Goal: Complete application form

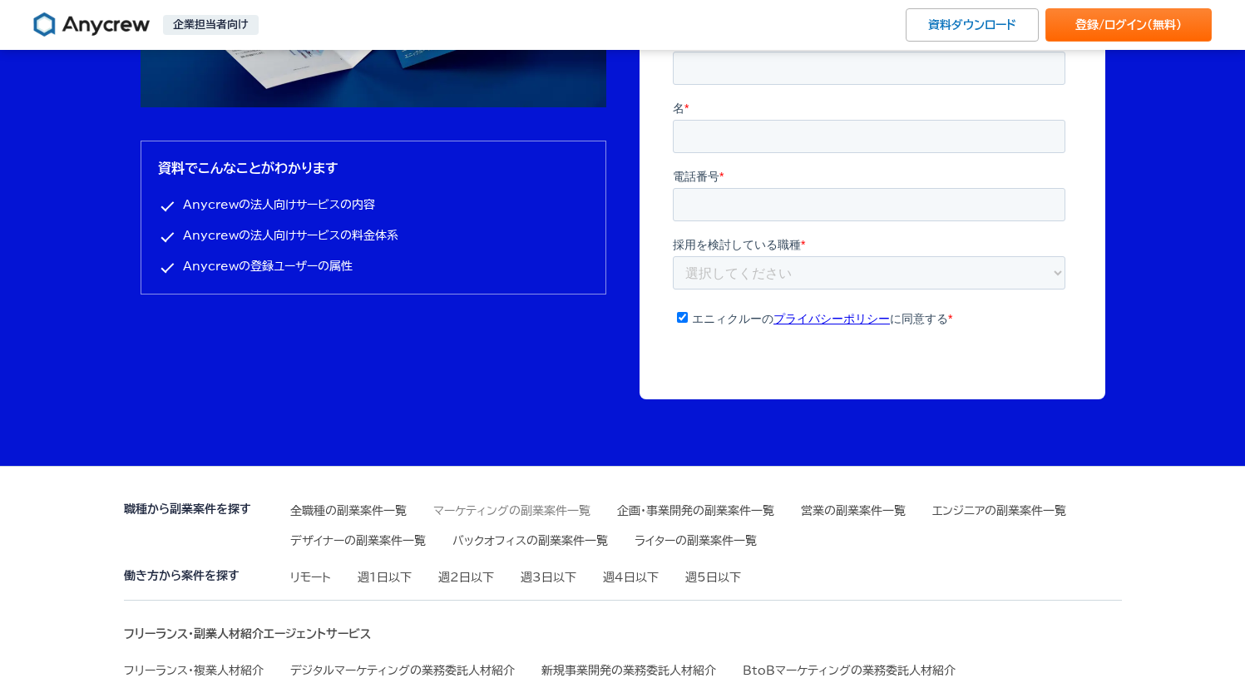
scroll to position [5638, 0]
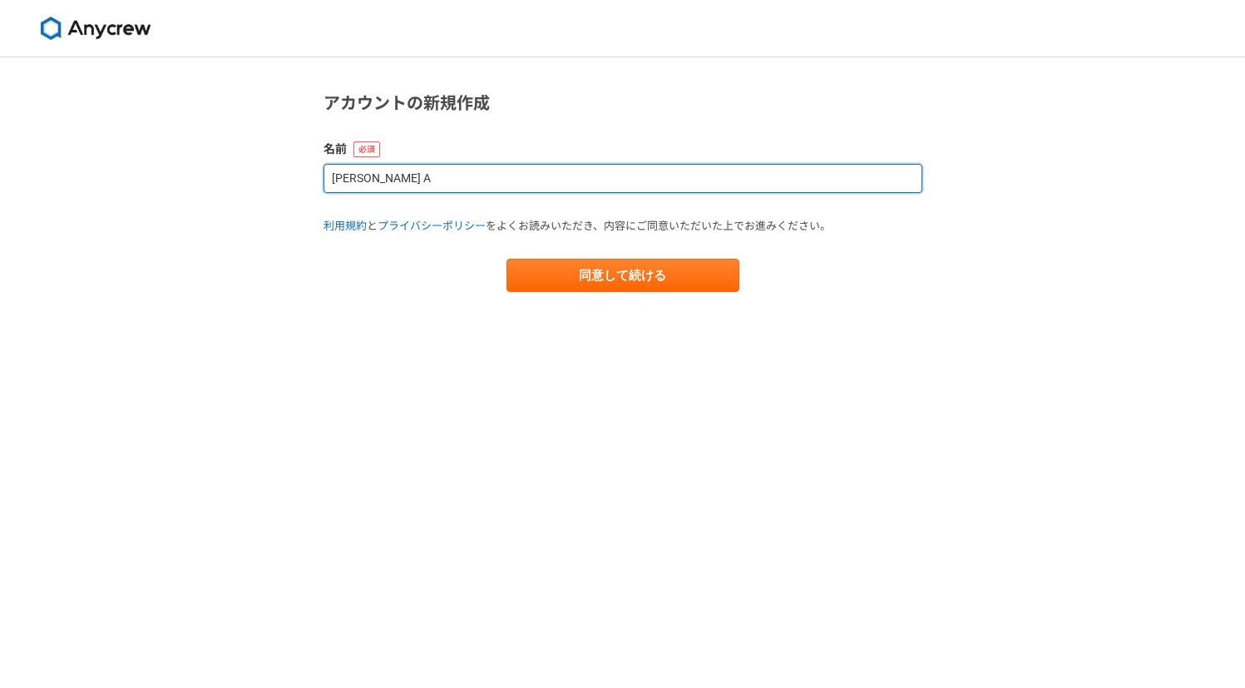
click at [418, 184] on input "[PERSON_NAME] A" at bounding box center [623, 178] width 599 height 29
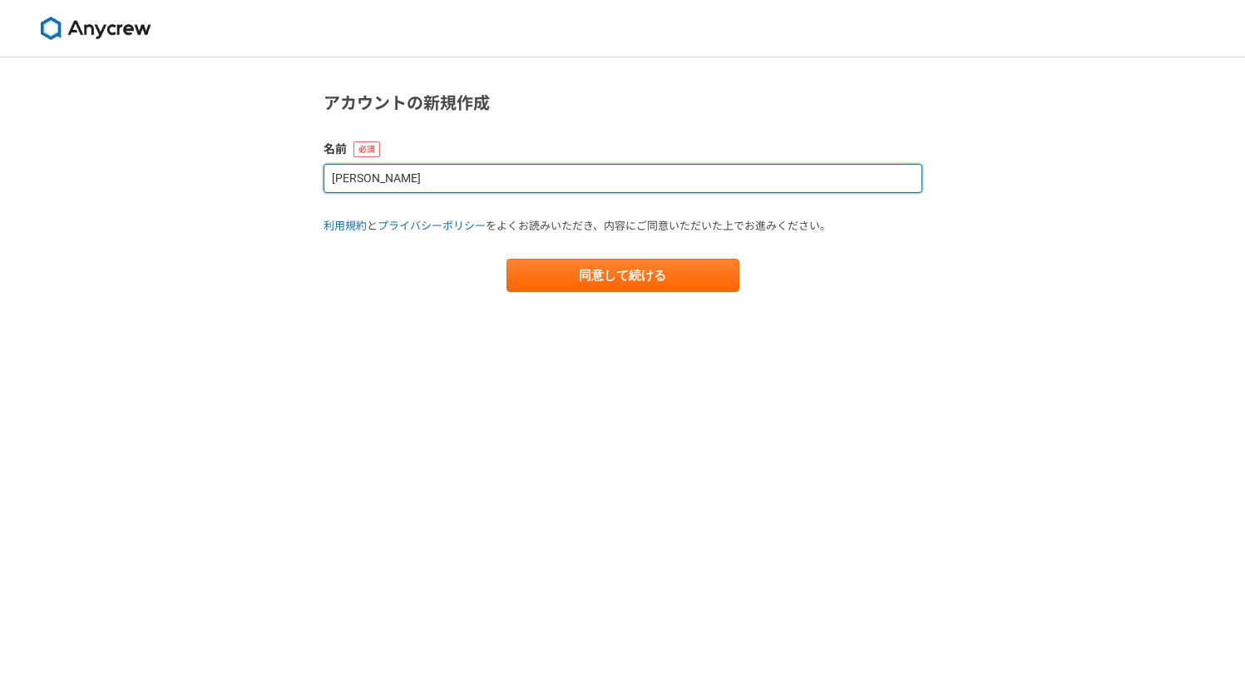
type input "[PERSON_NAME]"
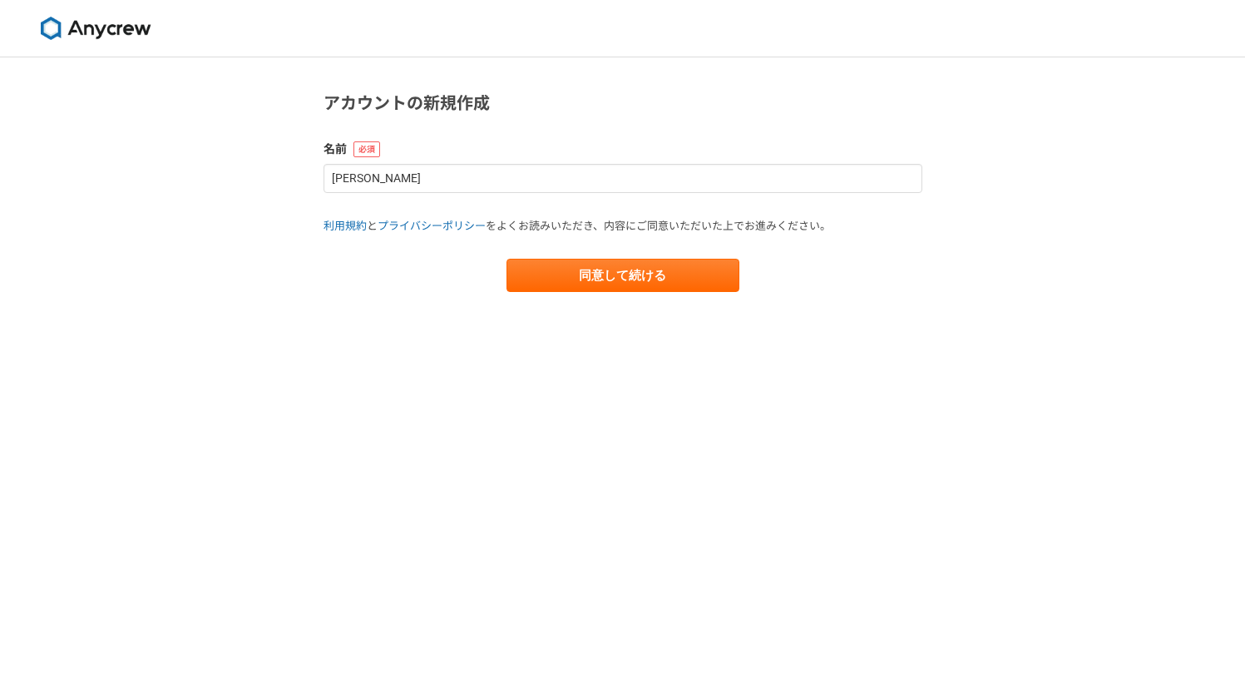
click at [402, 312] on main "アカウントの新規作成 名前 [PERSON_NAME] 利用規約 と プライバシーポリシー をよくお読みいただき、内容にご同意いただいた上でお進みください。 …" at bounding box center [623, 207] width 632 height 301
click at [556, 289] on button "同意して続ける" at bounding box center [623, 275] width 233 height 33
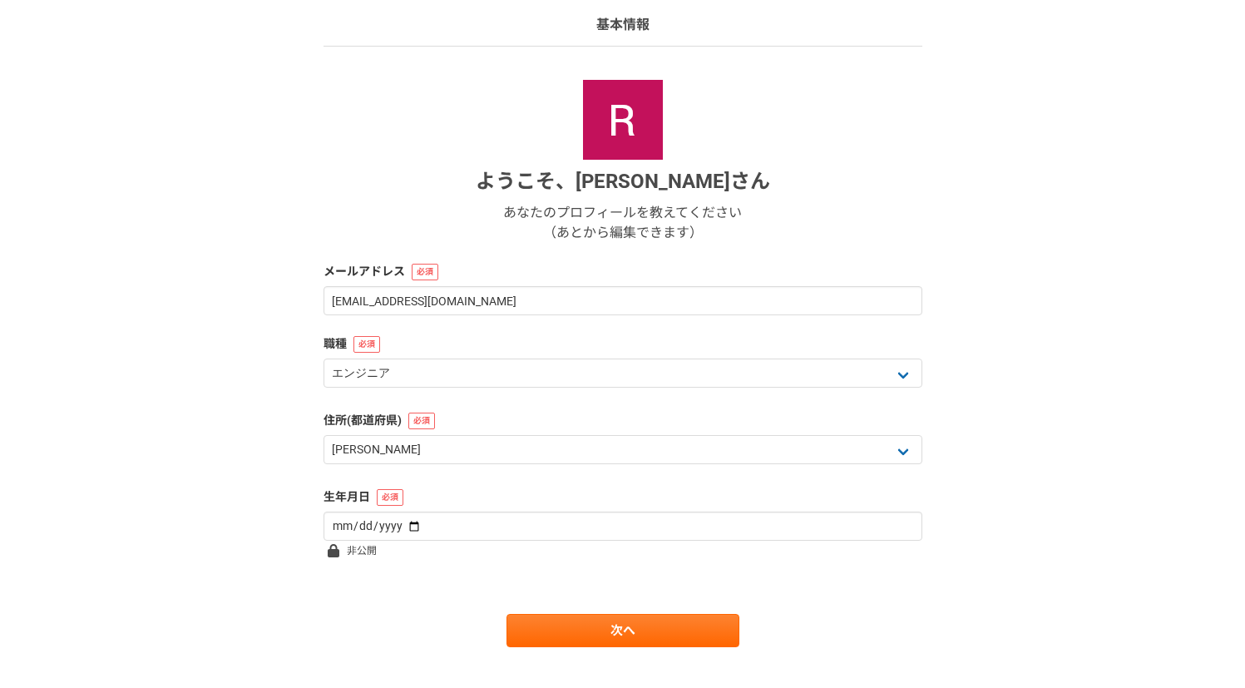
scroll to position [141, 0]
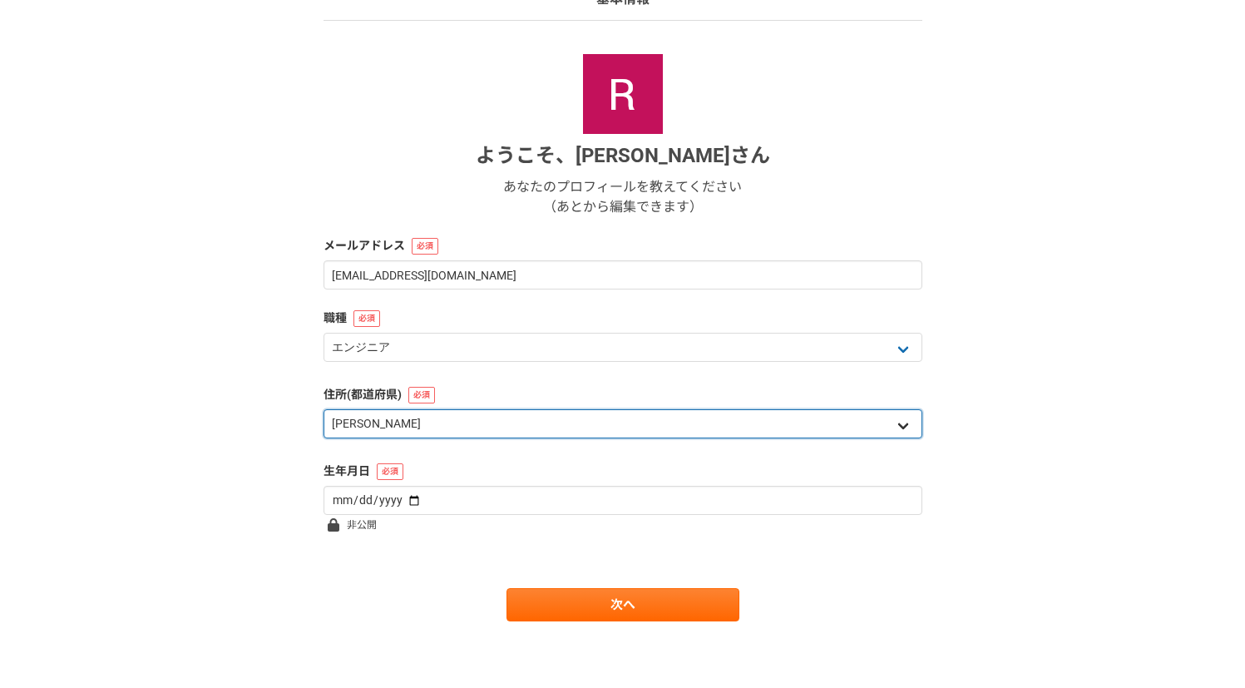
click at [440, 425] on select "北海道 [GEOGRAPHIC_DATA] [GEOGRAPHIC_DATA] [PERSON_NAME][GEOGRAPHIC_DATA] [PERSON_…" at bounding box center [623, 423] width 599 height 29
select select "23"
click at [324, 409] on select "北海道 [GEOGRAPHIC_DATA] [GEOGRAPHIC_DATA] [PERSON_NAME][GEOGRAPHIC_DATA] [PERSON_…" at bounding box center [623, 423] width 599 height 29
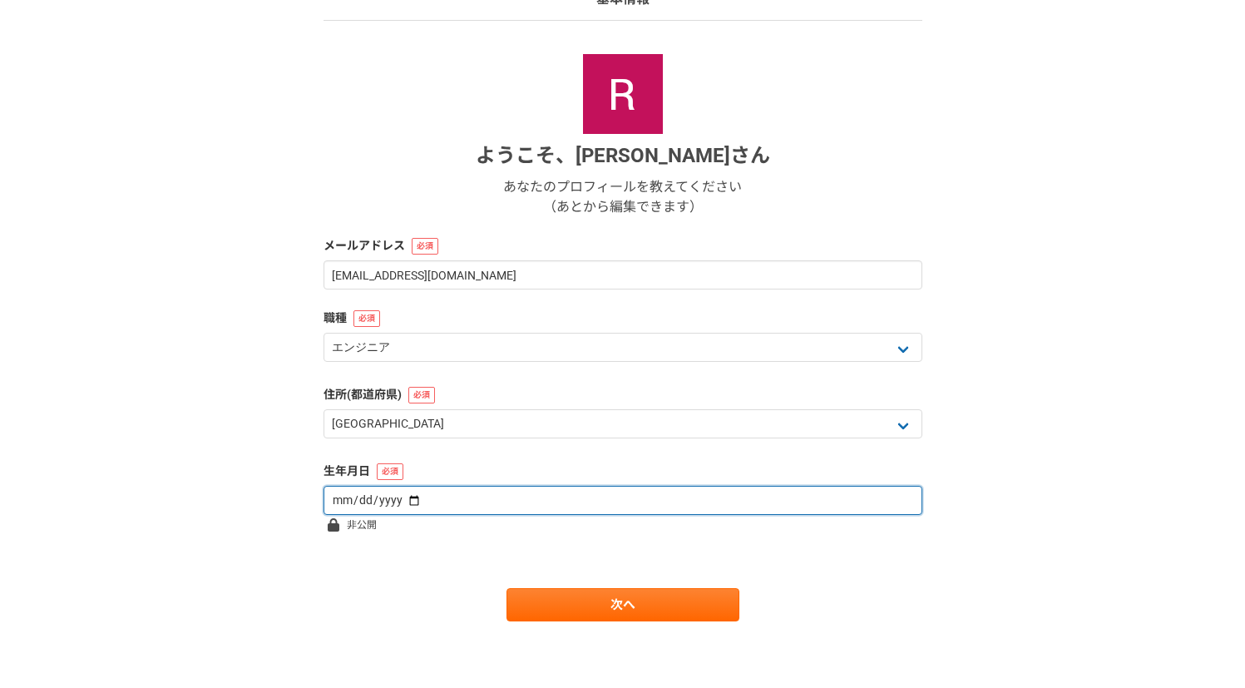
click at [423, 492] on input "date" at bounding box center [623, 500] width 599 height 29
click at [370, 504] on input "date" at bounding box center [623, 500] width 599 height 29
type input "[DATE]"
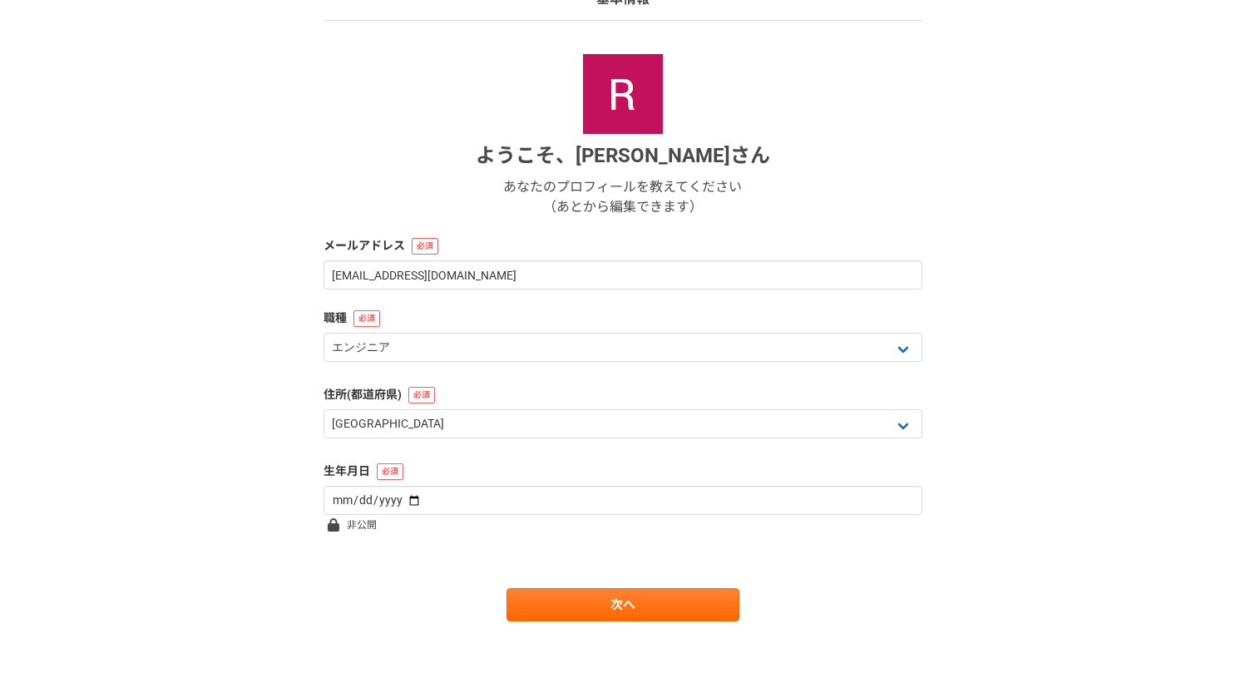
click at [427, 573] on form "ようこそ、 [PERSON_NAME] さん あなたのプロフィールを教えてください （あとから編集できます） メールアドレス [EMAIL_ADDRESS][…" at bounding box center [623, 337] width 599 height 567
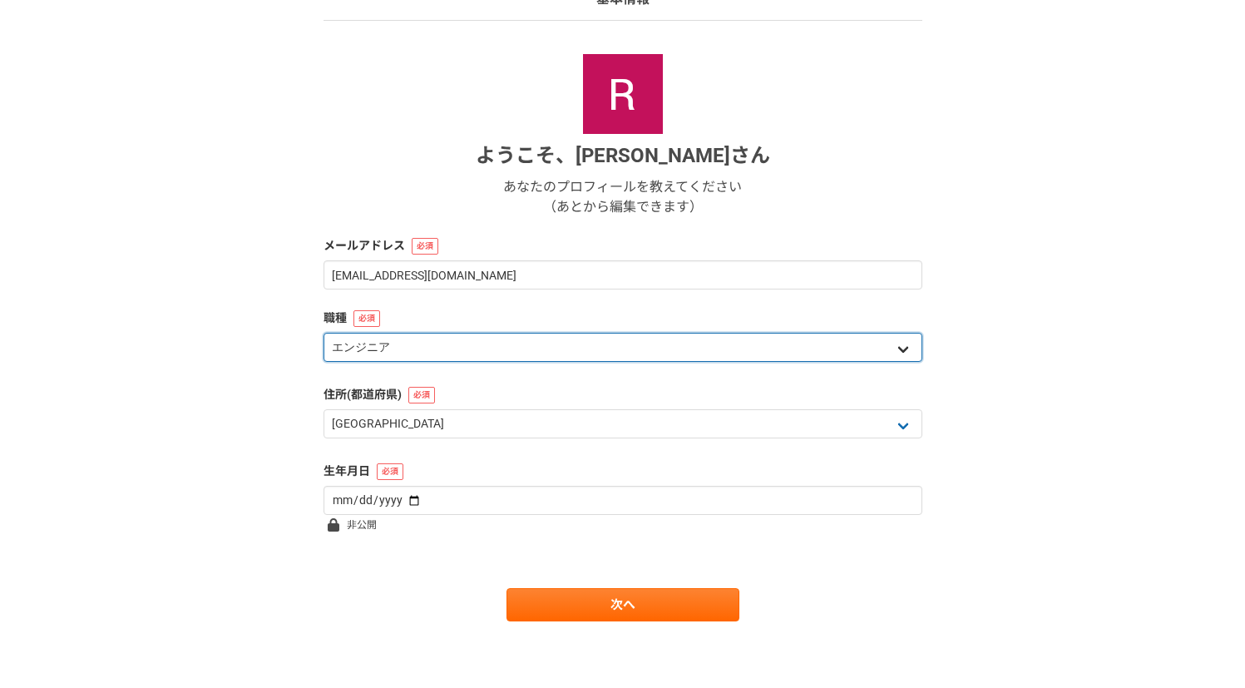
click at [527, 339] on select "エンジニア デザイナー ライター 営業 マーケティング 企画・事業開発 バックオフィス その他" at bounding box center [623, 347] width 599 height 29
select select "2"
click at [324, 333] on select "エンジニア デザイナー ライター 営業 マーケティング 企画・事業開発 バックオフィス その他" at bounding box center [623, 347] width 599 height 29
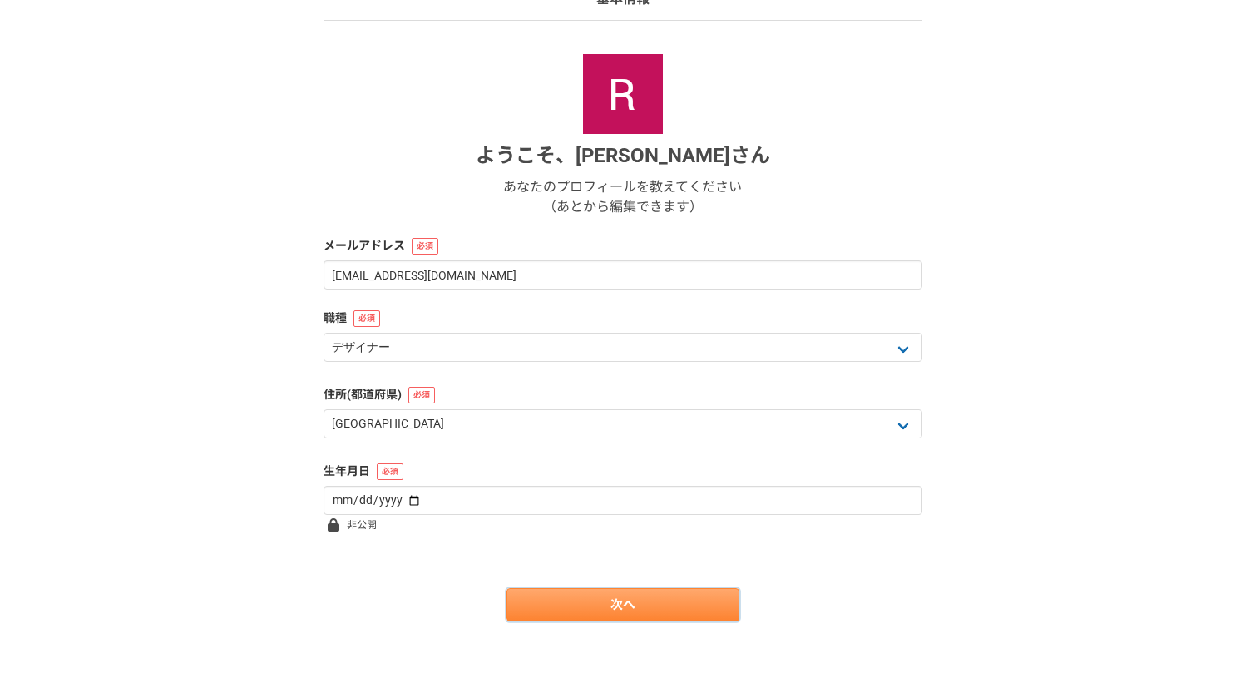
click at [551, 599] on link "次へ" at bounding box center [623, 604] width 233 height 33
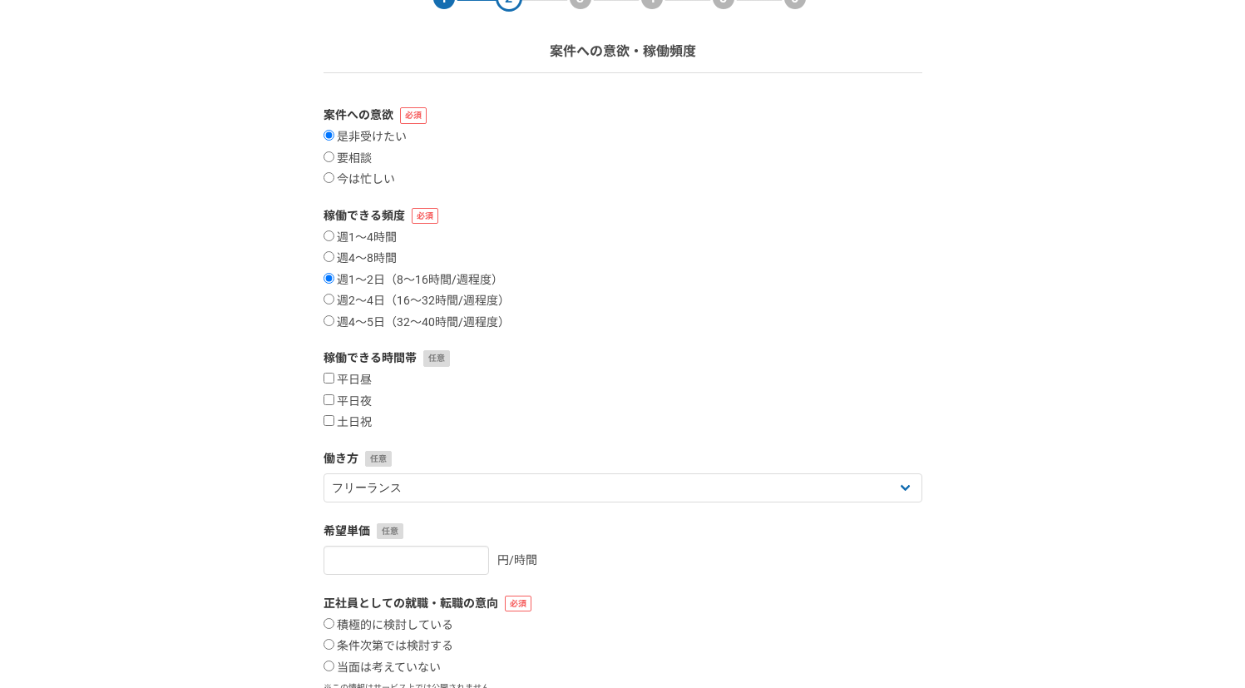
scroll to position [92, 0]
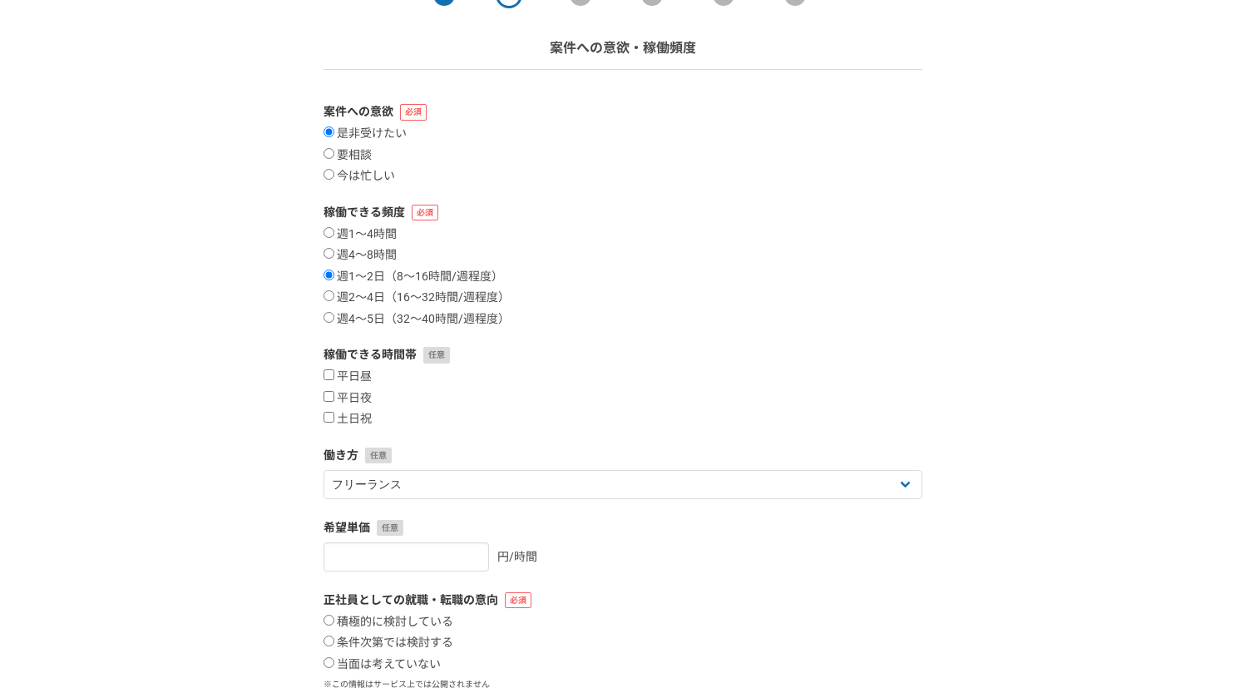
click at [413, 289] on div "週1〜4時間 週4〜8時間 週1〜2日（8〜16時間/週程度） 週2〜4日（16〜32時間/週程度） 週4〜5日（32〜40時間/週程度）" at bounding box center [623, 277] width 599 height 100
click at [366, 297] on label "週2〜4日（16〜32時間/週程度）" at bounding box center [417, 297] width 186 height 15
click at [334, 297] on input "週2〜4日（16〜32時間/週程度）" at bounding box center [329, 295] width 11 height 11
radio input "true"
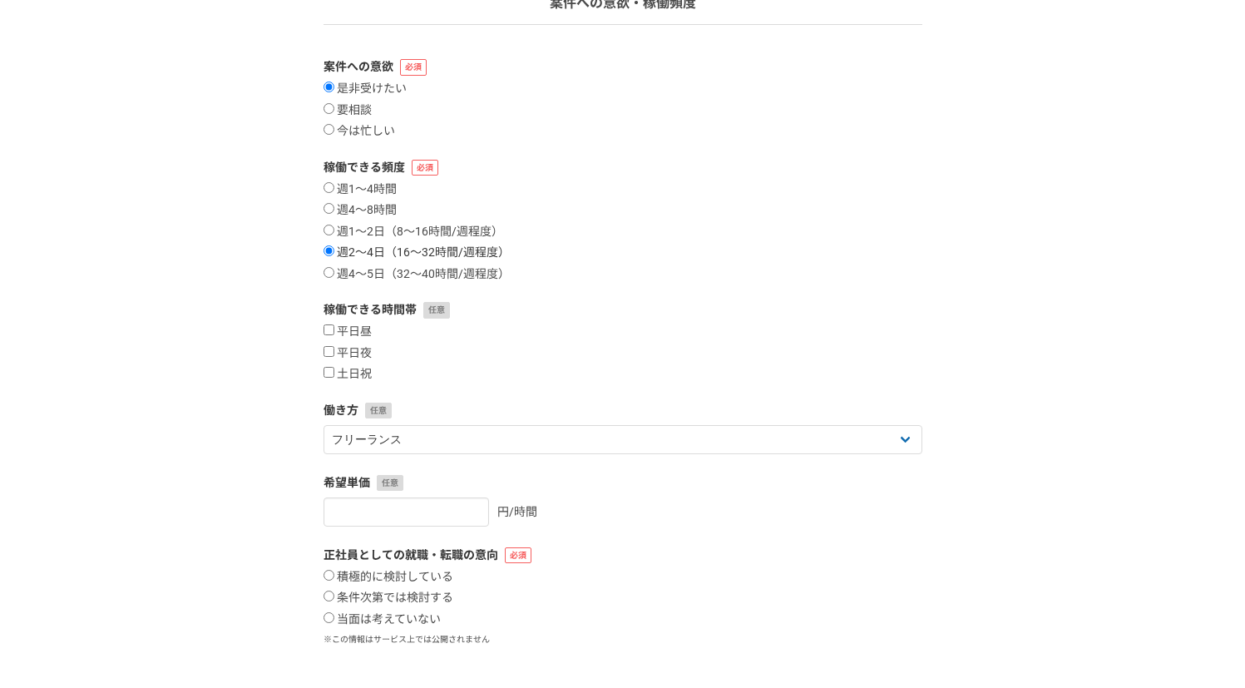
scroll to position [171, 0]
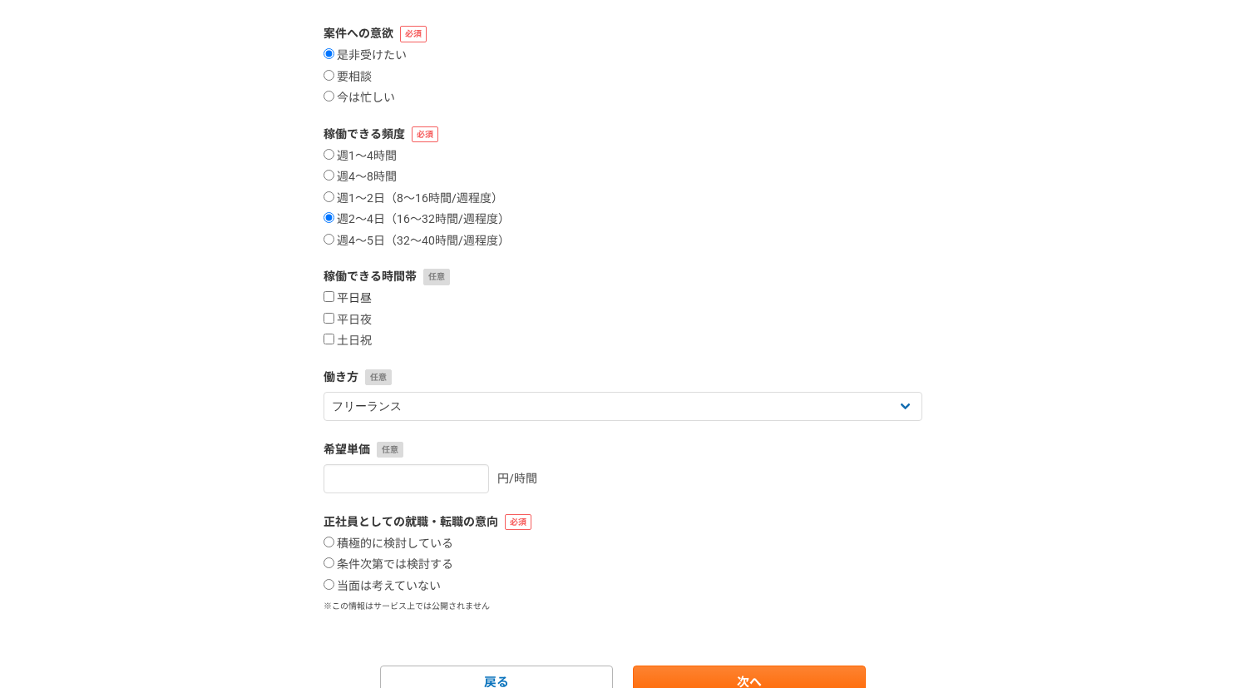
click at [349, 296] on label "平日昼" at bounding box center [348, 298] width 48 height 15
click at [334, 296] on input "平日昼" at bounding box center [329, 296] width 11 height 11
checkbox input "true"
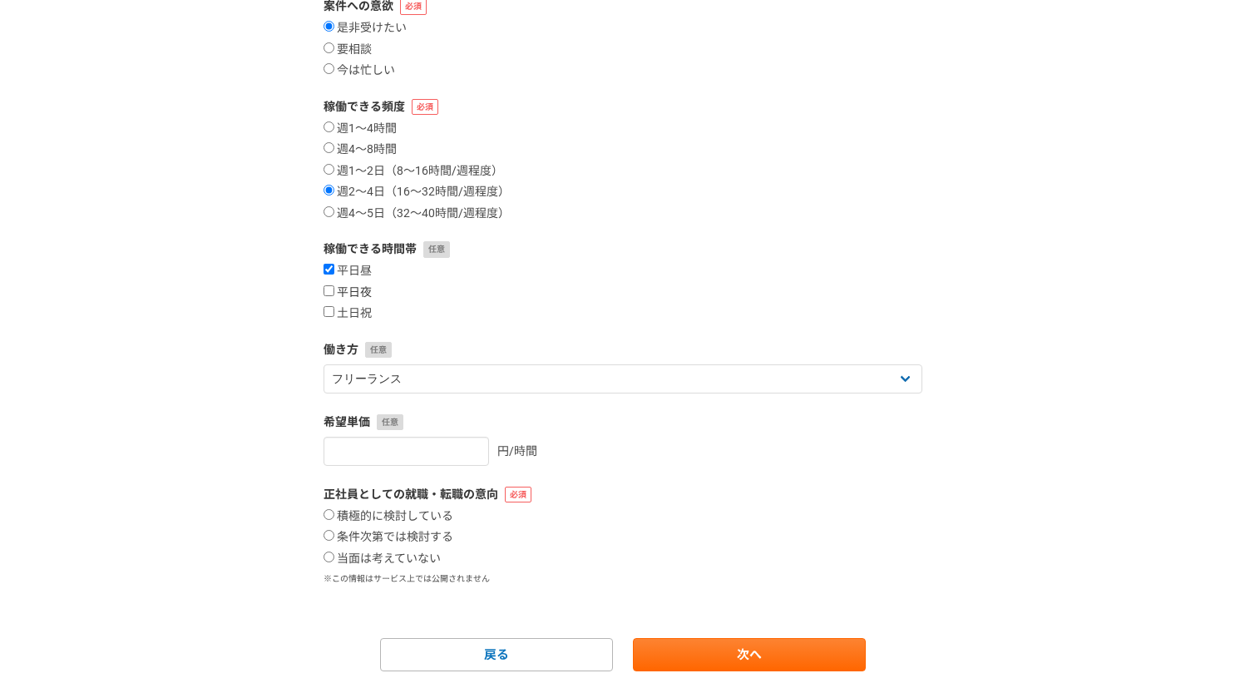
click at [329, 294] on input "平日夜" at bounding box center [329, 290] width 11 height 11
checkbox input "true"
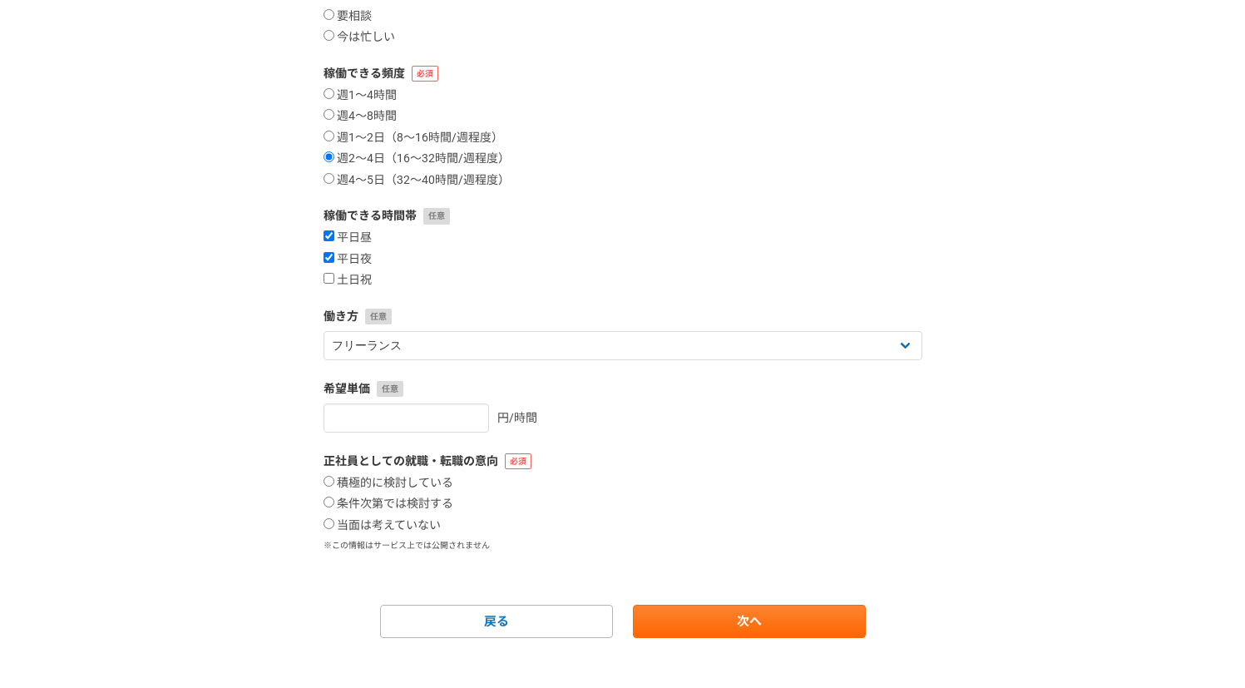
scroll to position [248, 0]
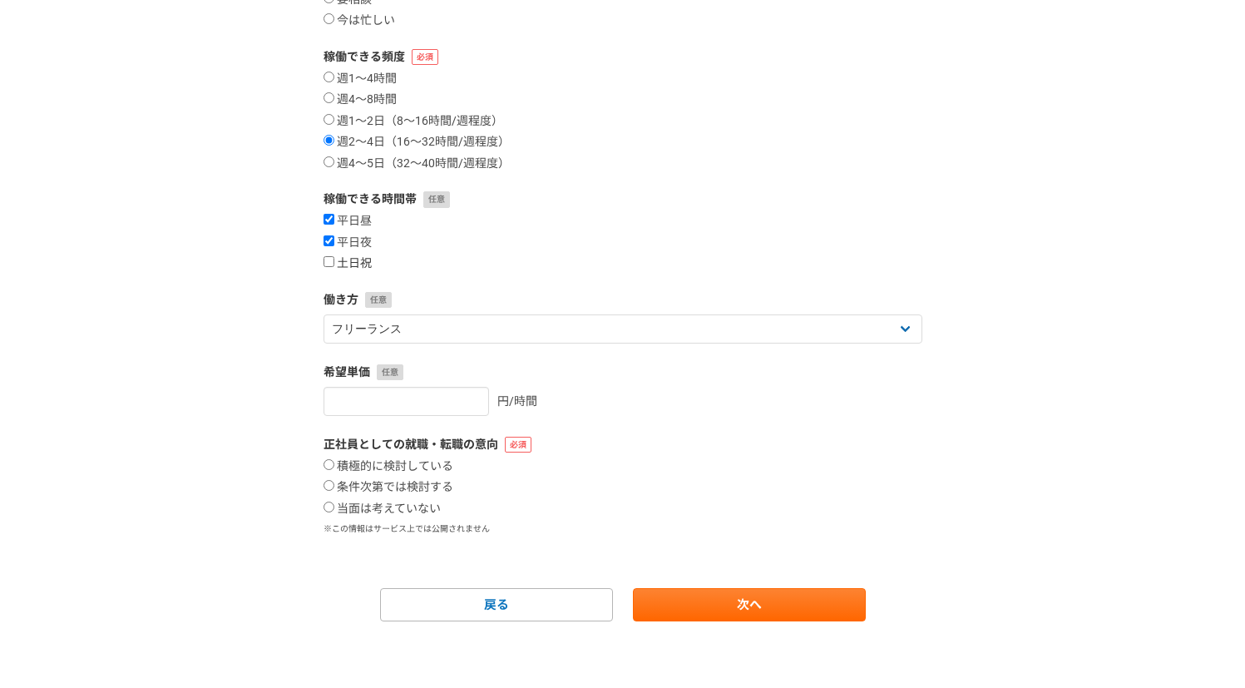
click at [325, 265] on input "土日祝" at bounding box center [329, 261] width 11 height 11
checkbox input "true"
click at [674, 594] on link "次へ" at bounding box center [749, 604] width 233 height 33
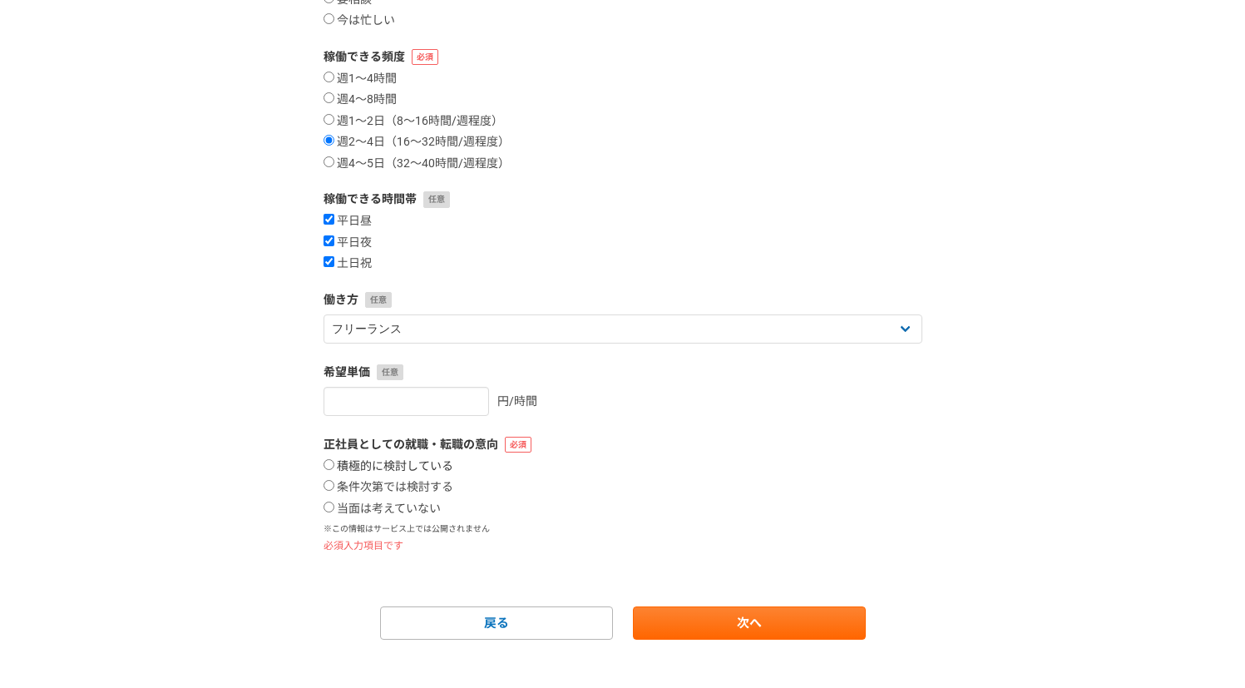
click at [326, 463] on input "積極的に検討している" at bounding box center [329, 464] width 11 height 11
radio input "true"
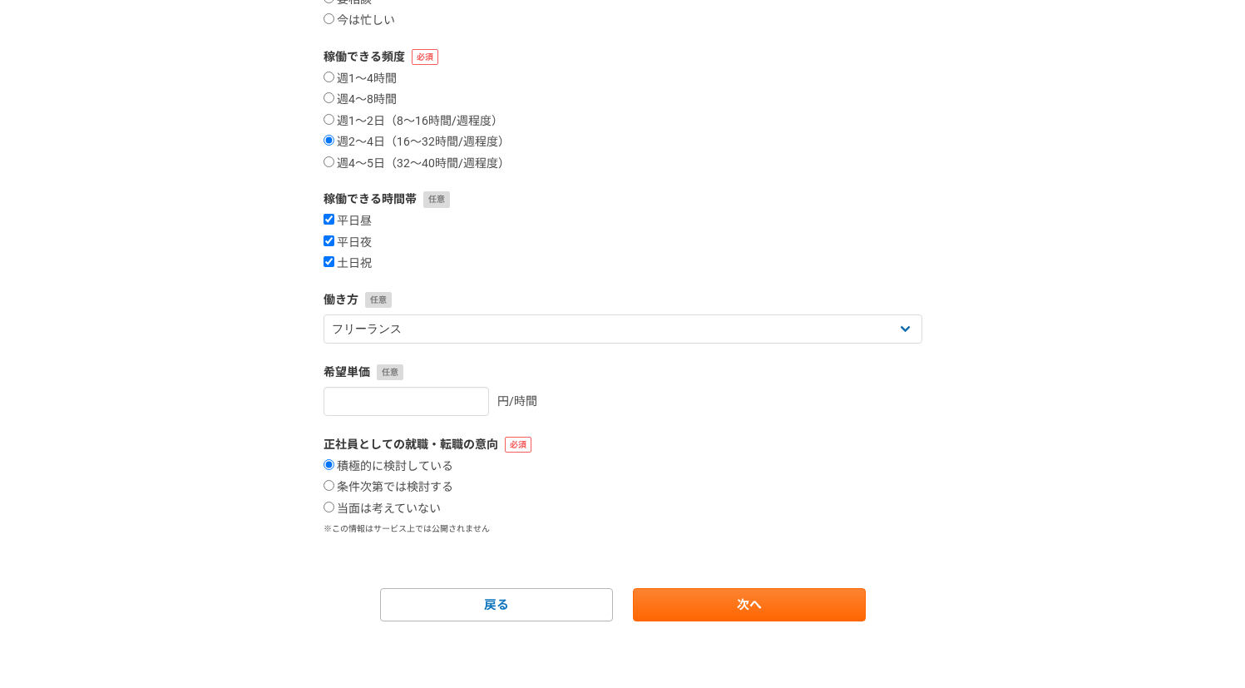
click at [329, 500] on div "積極的に検討している 条件次第では検討する 当面は考えていない" at bounding box center [623, 487] width 599 height 57
click at [327, 503] on input "当面は考えていない" at bounding box center [329, 507] width 11 height 11
radio input "true"
click at [327, 484] on input "条件次第では検討する" at bounding box center [329, 485] width 11 height 11
radio input "true"
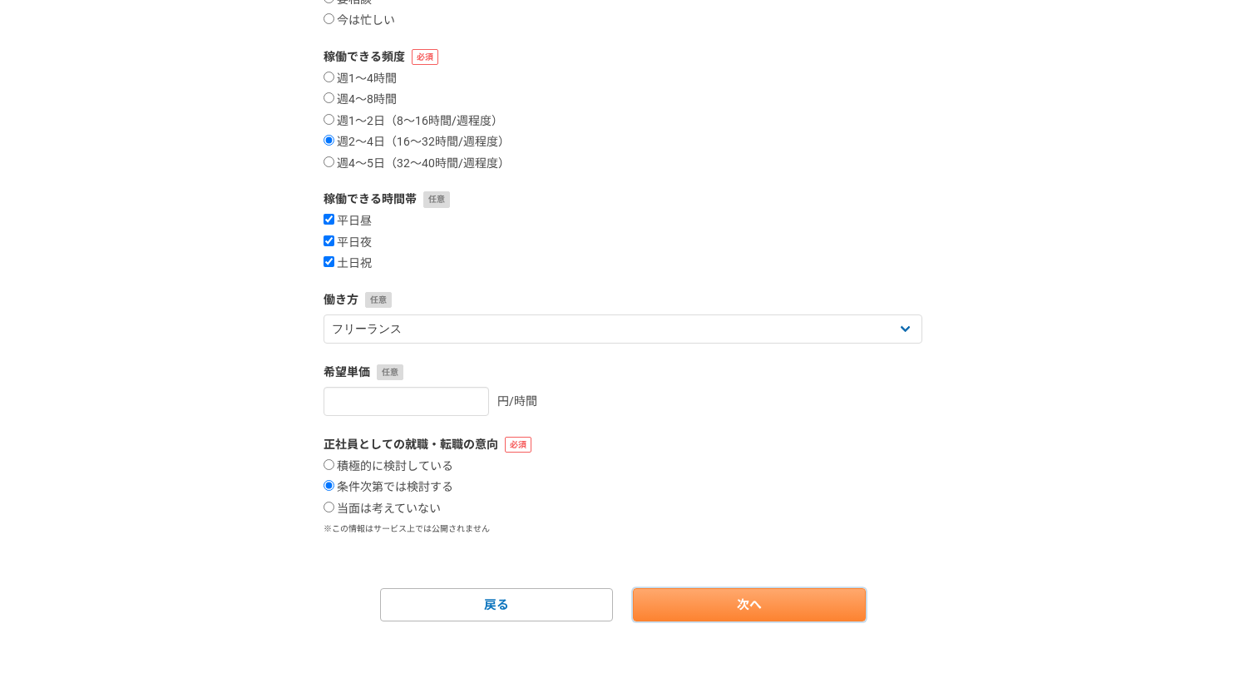
click at [702, 602] on link "次へ" at bounding box center [749, 604] width 233 height 33
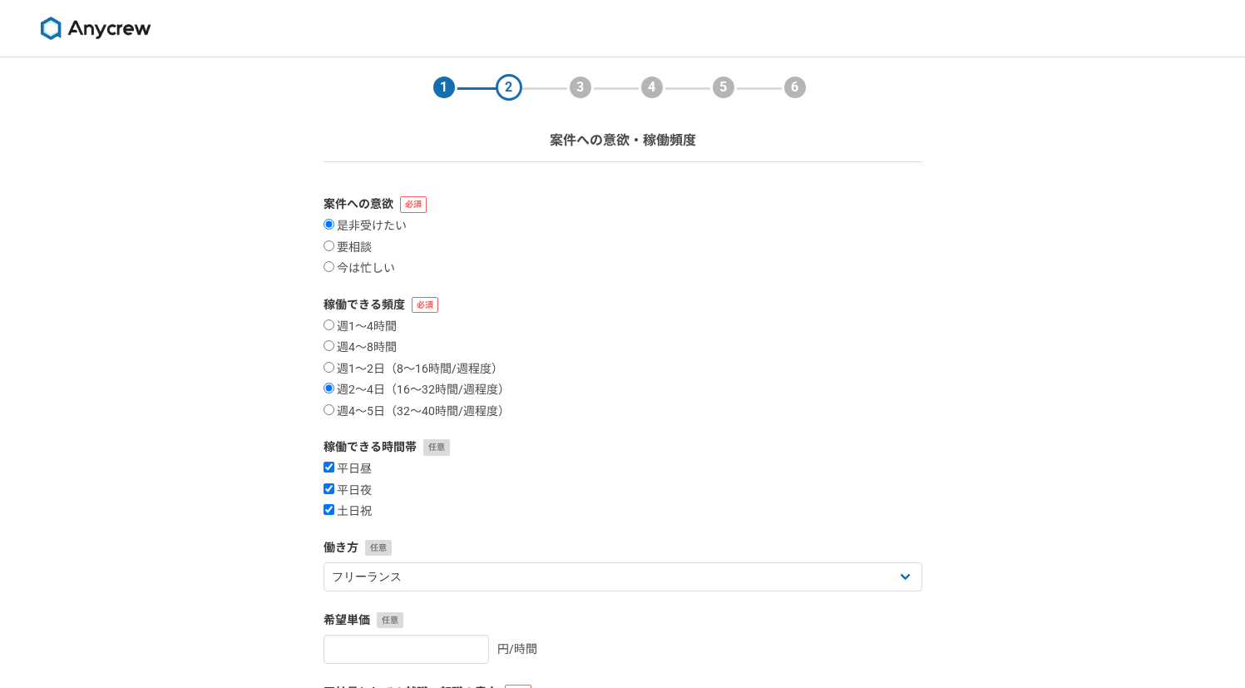
select select
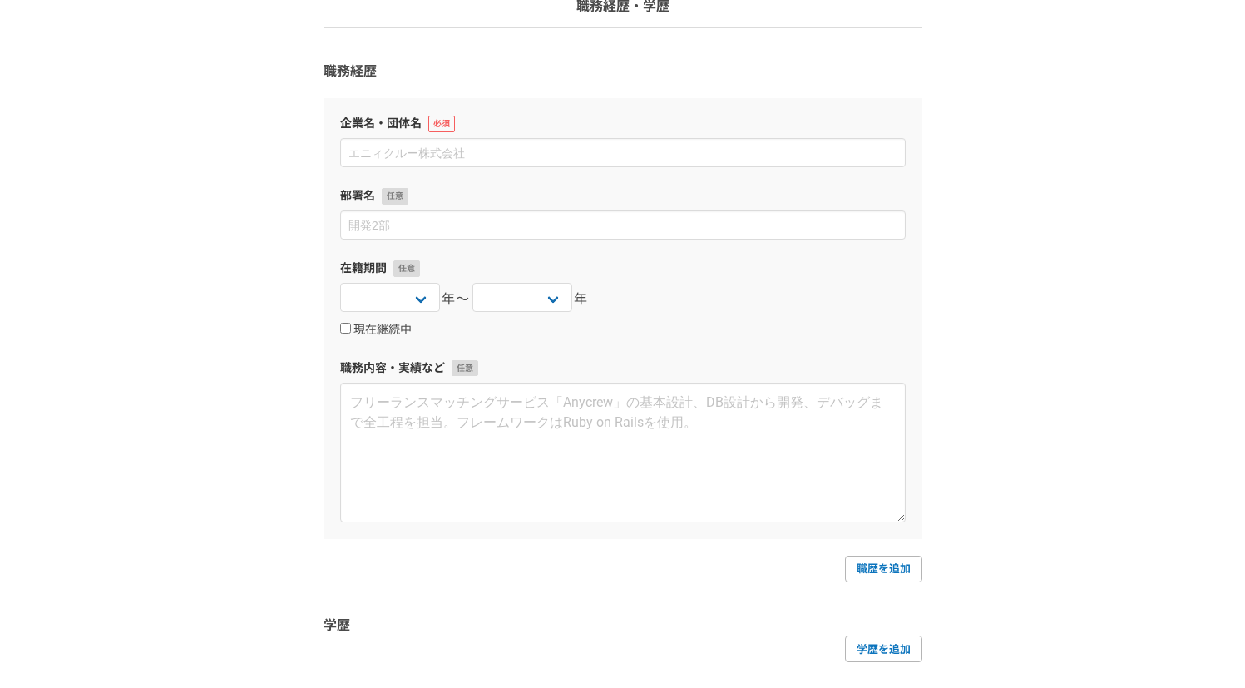
scroll to position [92, 0]
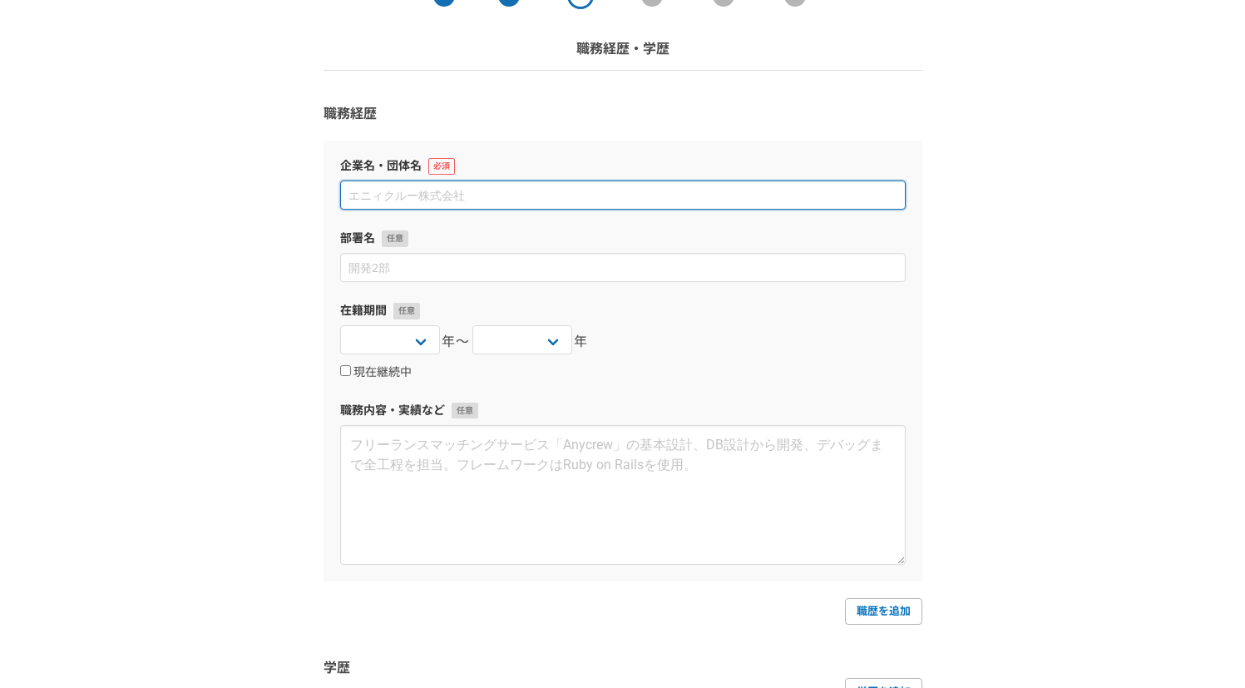
click at [403, 197] on input at bounding box center [623, 195] width 566 height 29
type input "株式会社メイセイ"
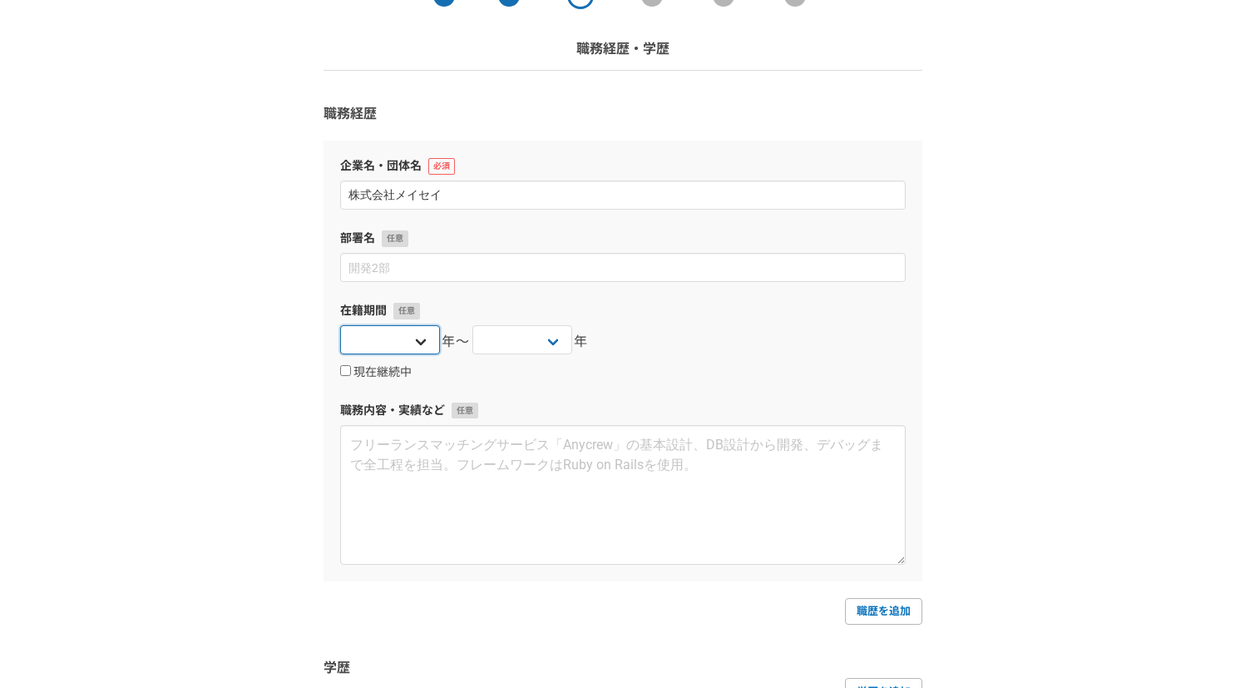
click at [414, 341] on select "[DATE] [DATE] [DATE] [DATE] [DATE] [DATE] [DATE] [DATE] [DATE] [DATE] [DATE] [D…" at bounding box center [390, 339] width 100 height 29
select select "[DATE]"
click at [340, 325] on select "[DATE] [DATE] [DATE] [DATE] [DATE] [DATE] [DATE] [DATE] [DATE] [DATE] [DATE] [D…" at bounding box center [390, 339] width 100 height 29
click at [542, 340] on select "[DATE] [DATE] [DATE] [DATE] [DATE] [DATE] [DATE] [DATE] [DATE] [DATE] [DATE] [D…" at bounding box center [522, 339] width 100 height 29
select select "2025"
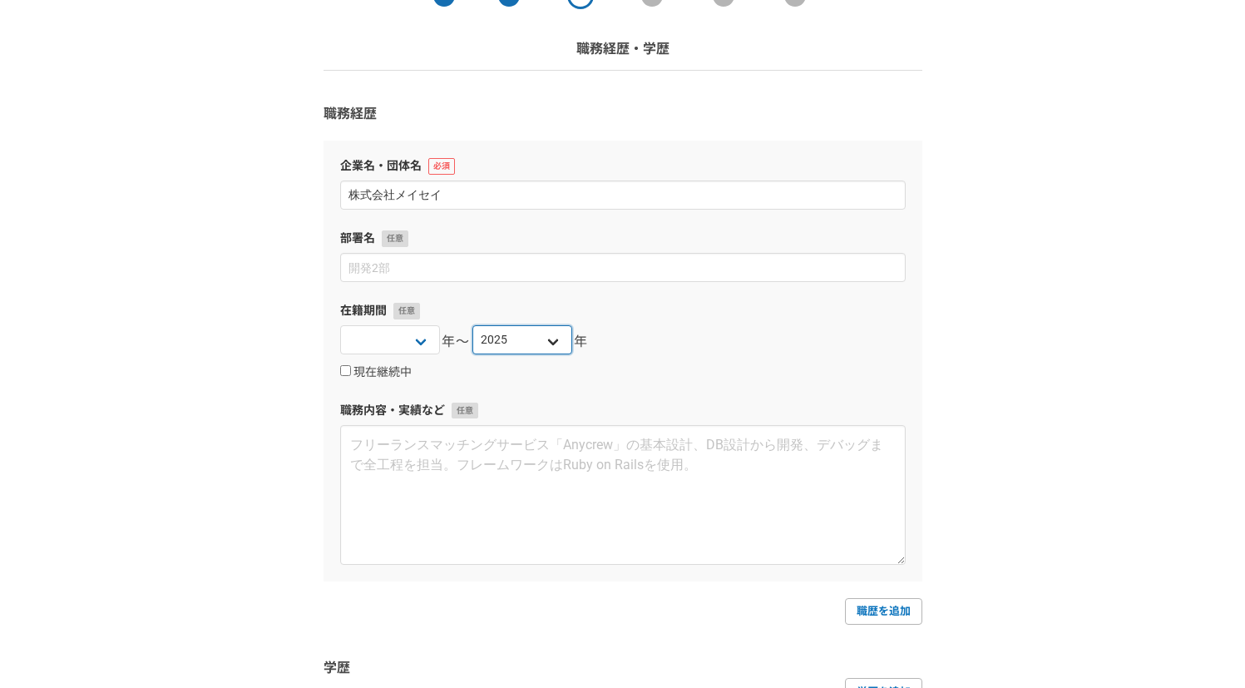
click at [472, 325] on select "[DATE] [DATE] [DATE] [DATE] [DATE] [DATE] [DATE] [DATE] [DATE] [DATE] [DATE] [D…" at bounding box center [522, 339] width 100 height 29
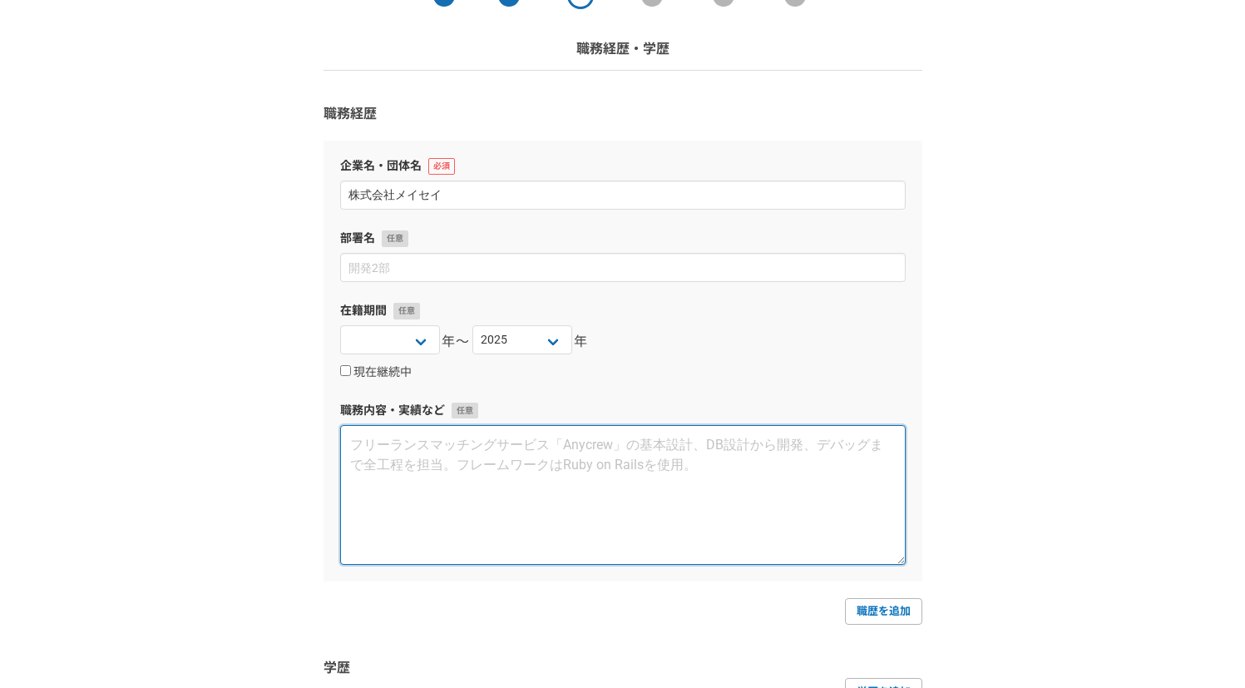
click at [405, 468] on textarea at bounding box center [623, 495] width 566 height 140
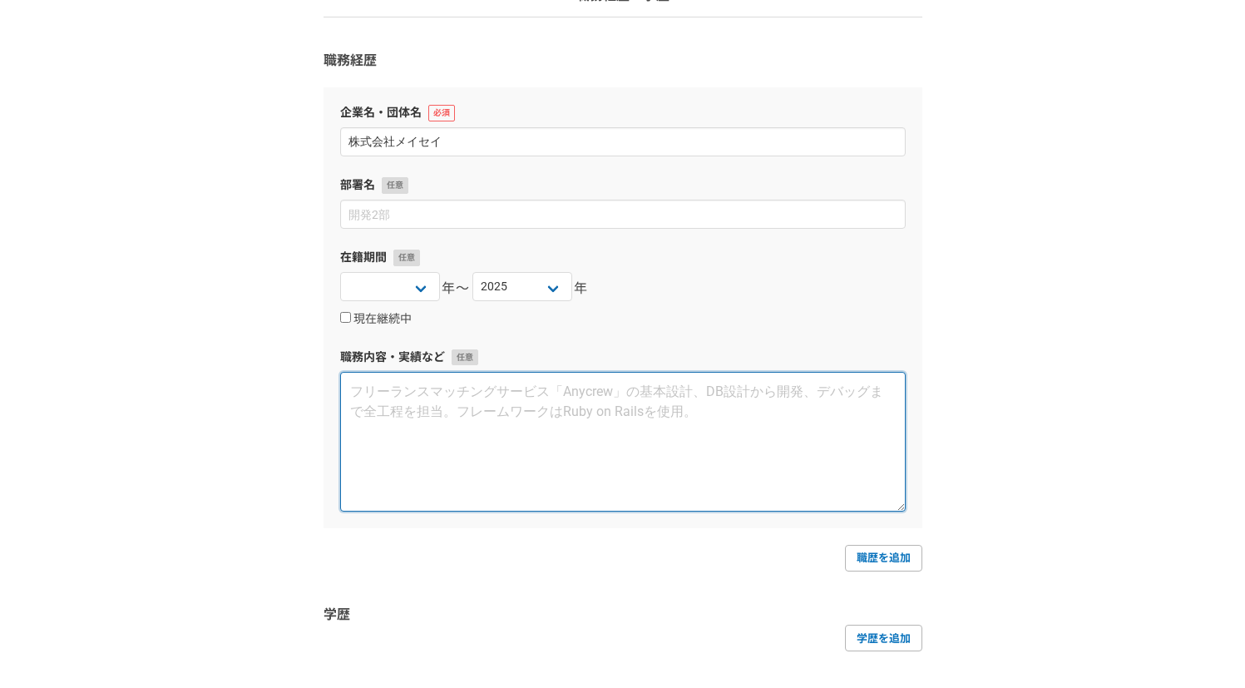
scroll to position [261, 0]
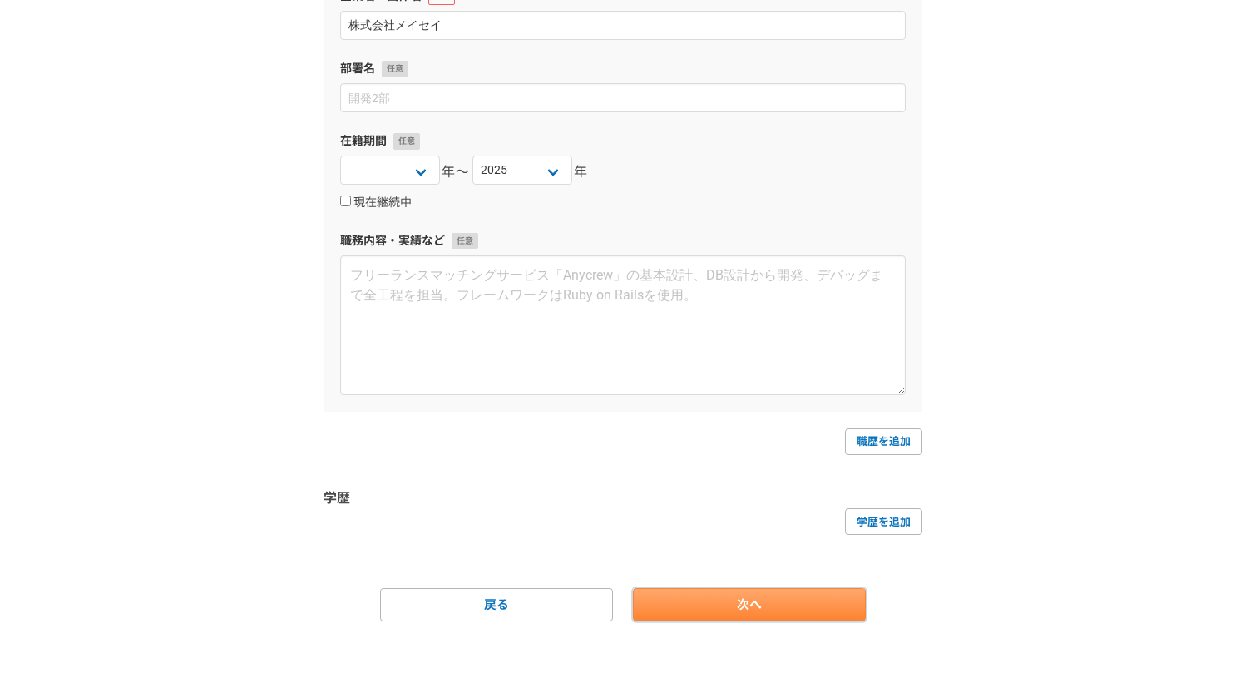
click at [679, 589] on link "次へ" at bounding box center [749, 604] width 233 height 33
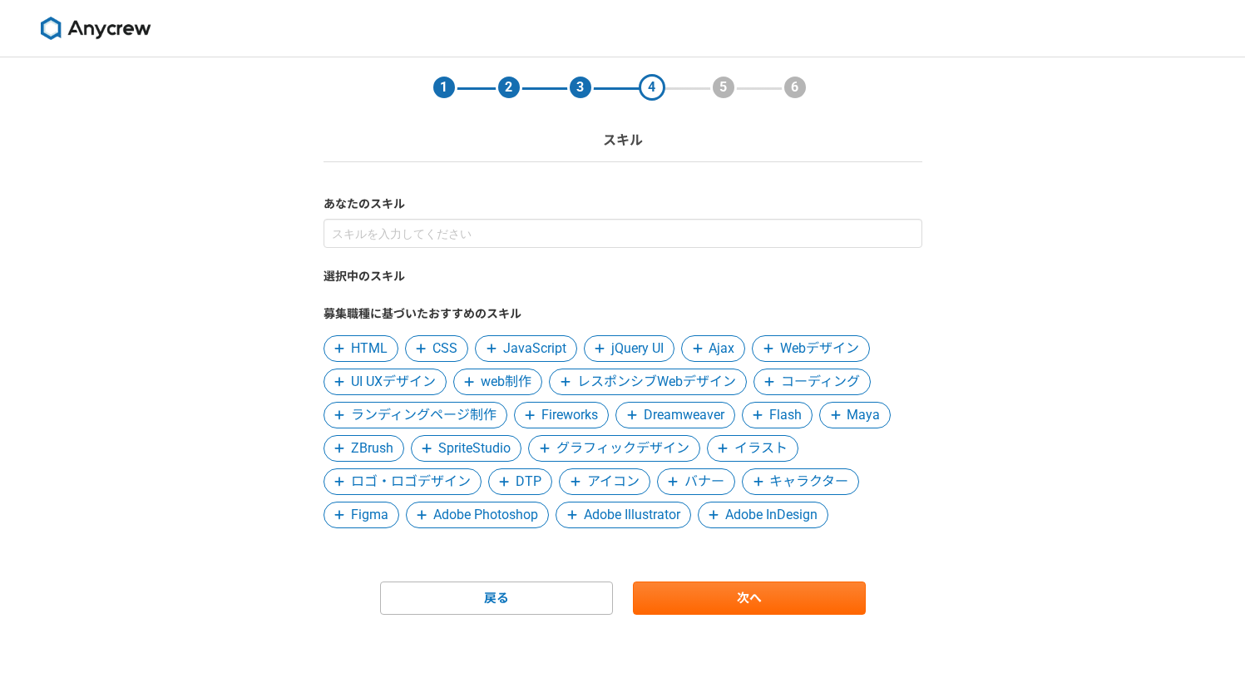
click at [507, 508] on span "Adobe Photoshop" at bounding box center [485, 515] width 105 height 20
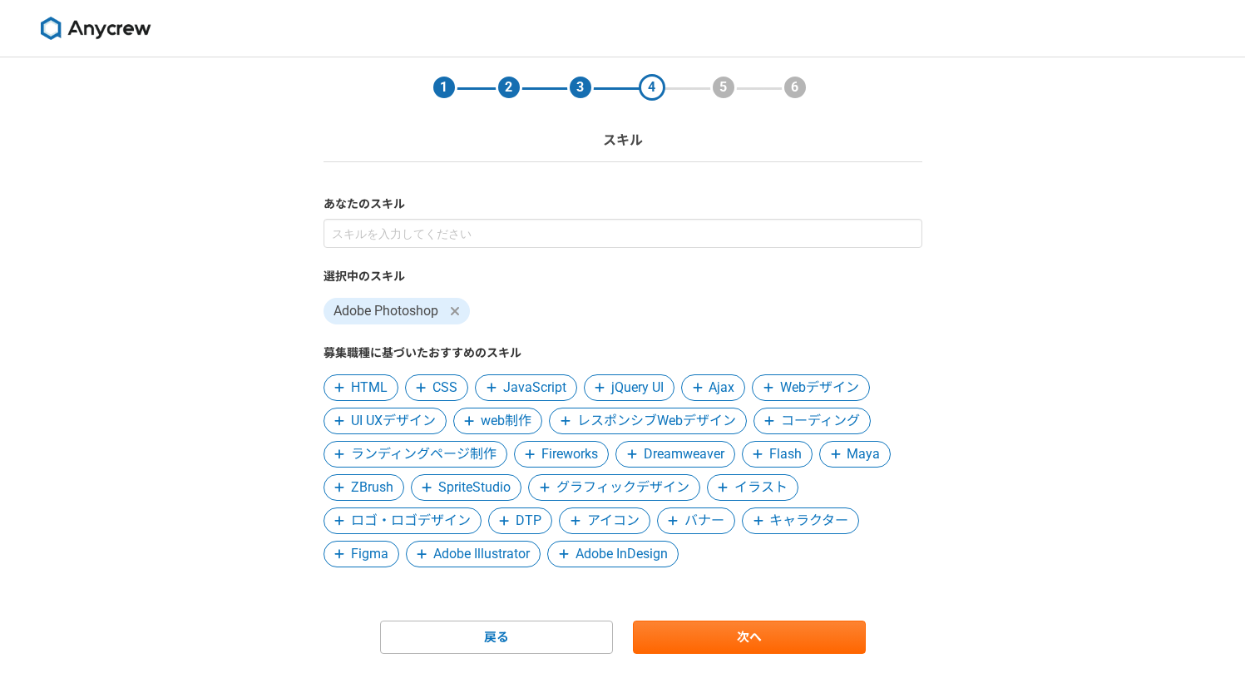
click at [497, 552] on span "Adobe Illustrator" at bounding box center [481, 554] width 96 height 20
click at [378, 558] on span "Figma" at bounding box center [369, 554] width 37 height 20
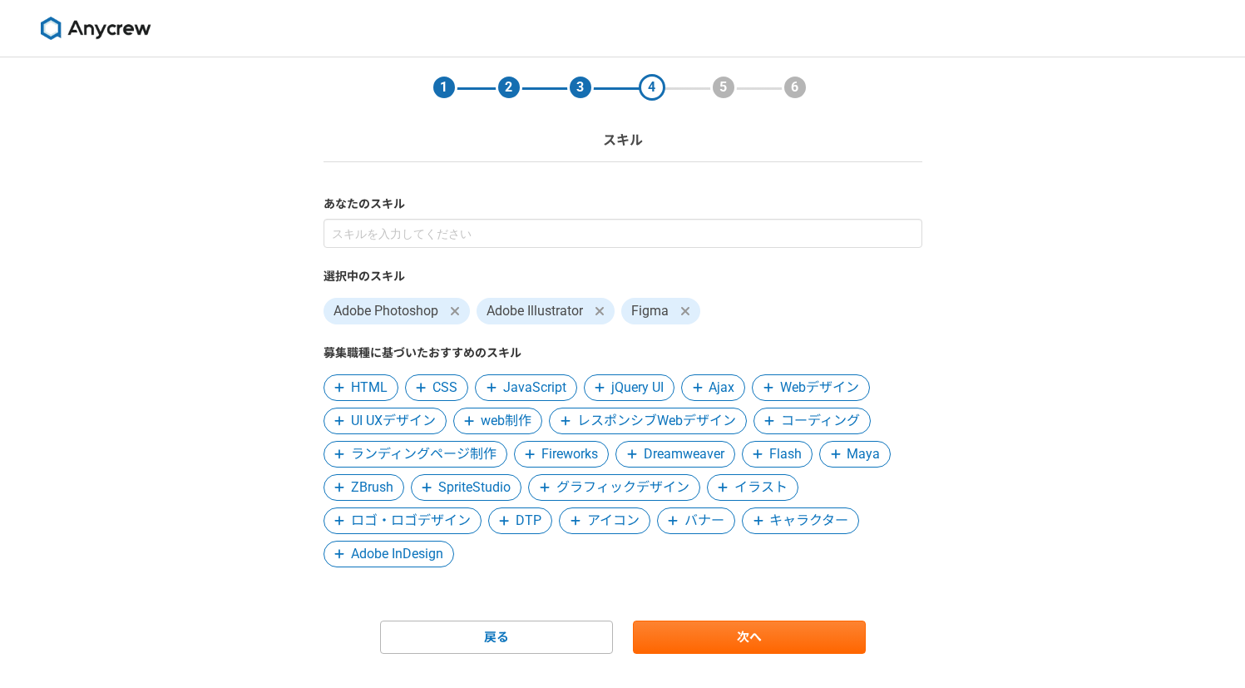
click at [468, 449] on span "ランディングページ制作" at bounding box center [424, 454] width 146 height 20
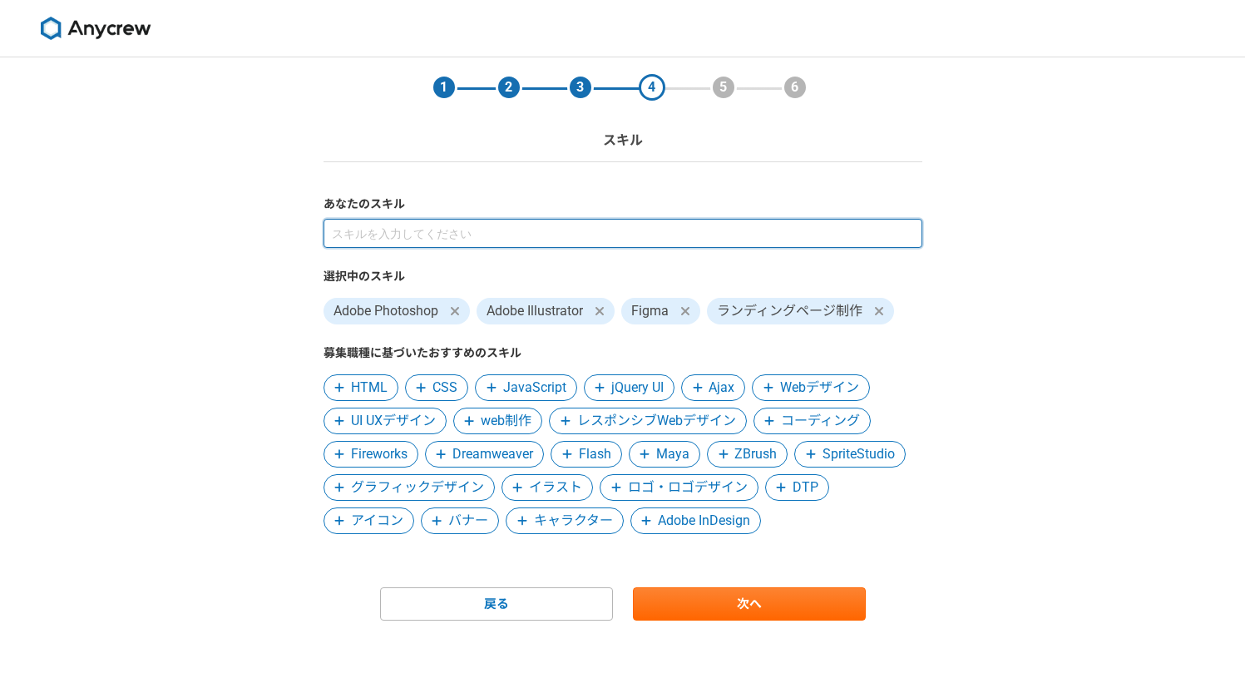
click at [414, 237] on input at bounding box center [623, 233] width 599 height 29
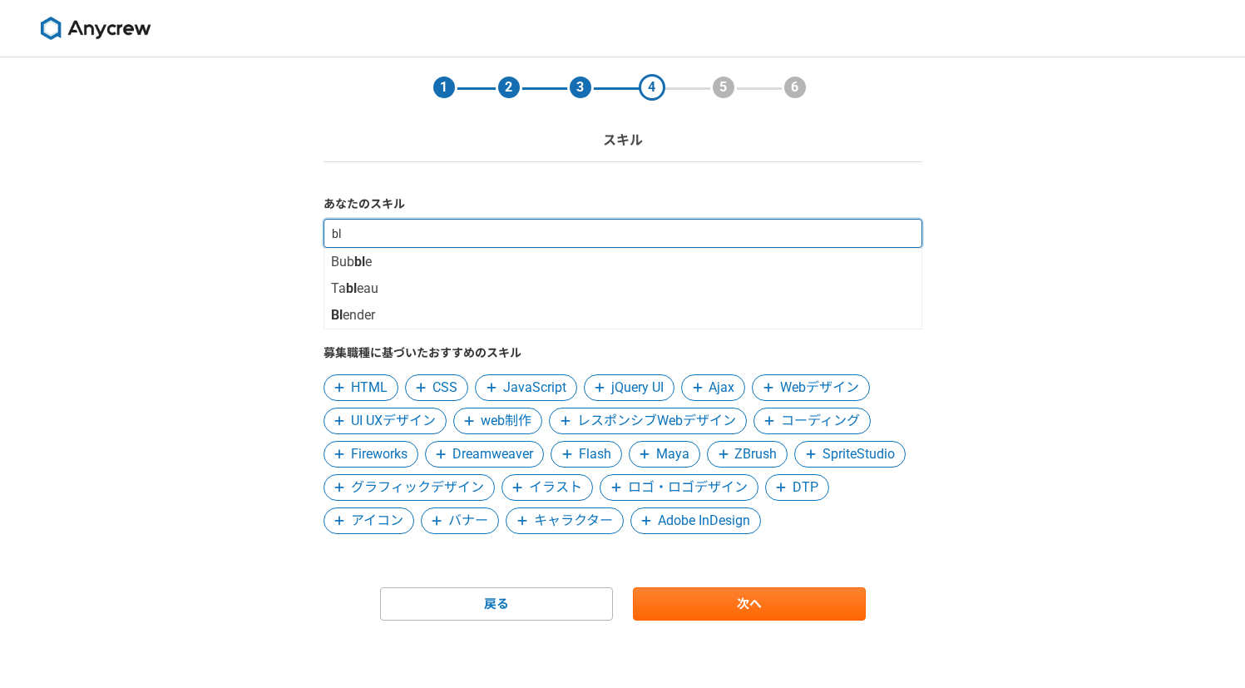
type input "b"
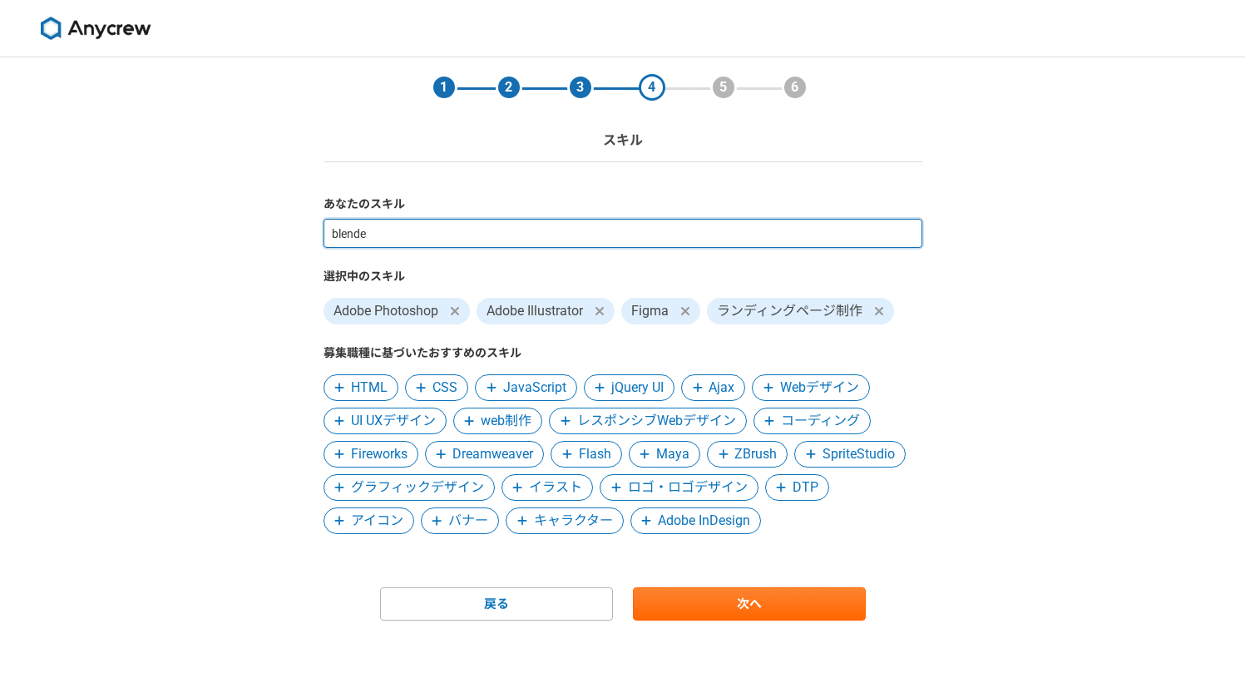
type input "blender"
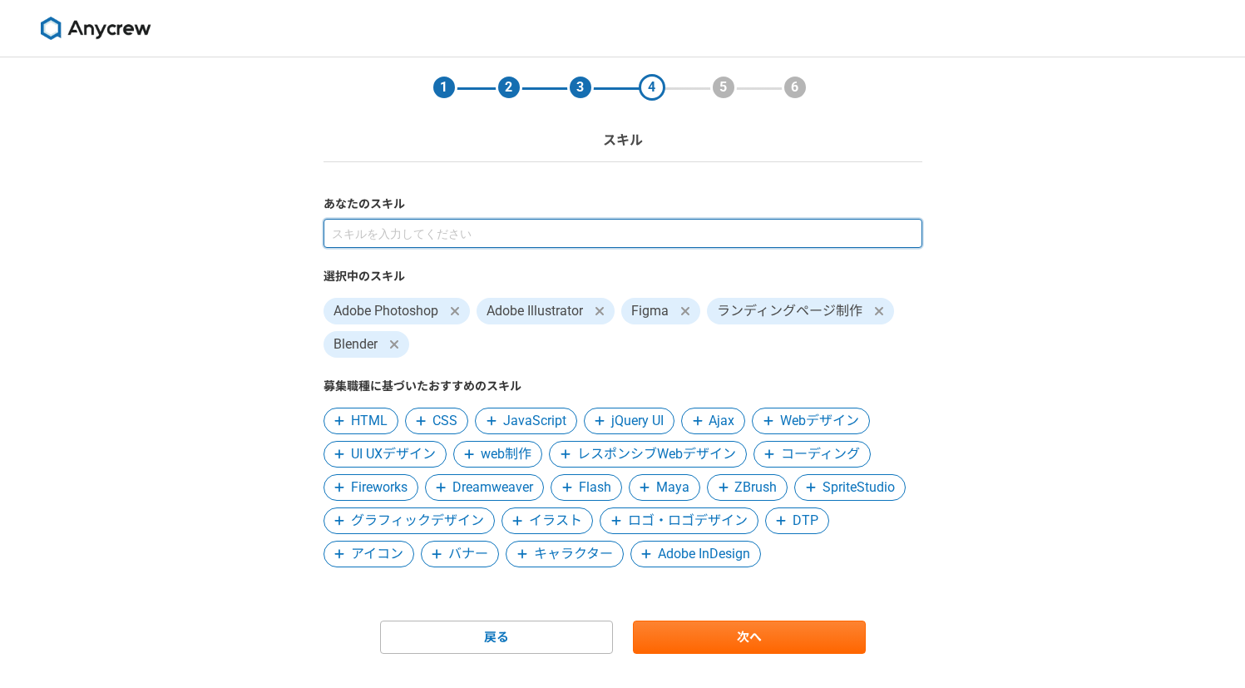
click at [402, 234] on input at bounding box center [623, 233] width 599 height 29
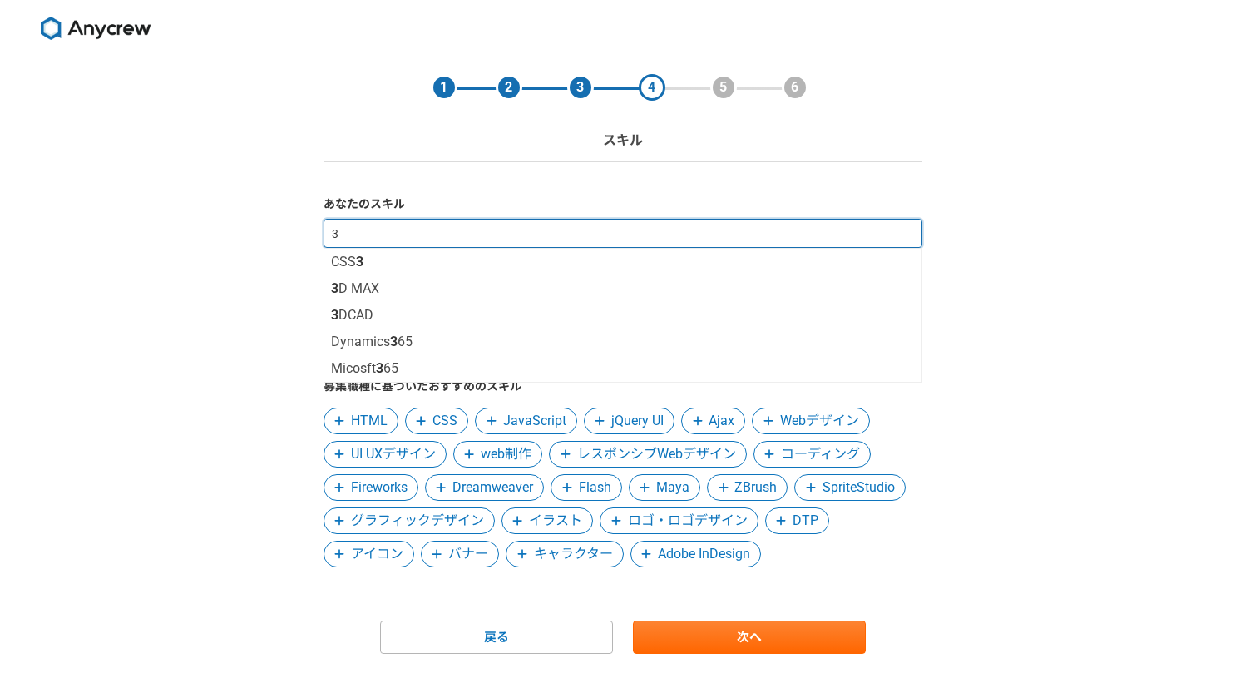
type input "3D"
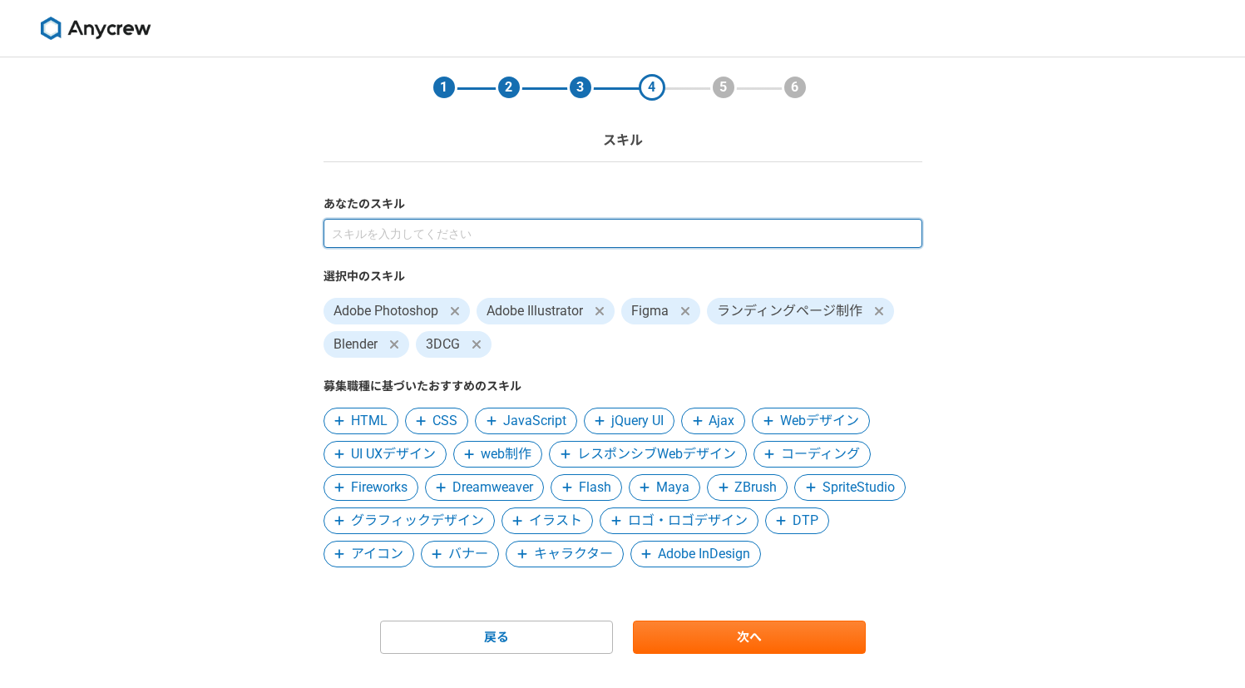
click at [394, 239] on input at bounding box center [623, 233] width 599 height 29
type input "s"
type input "商品"
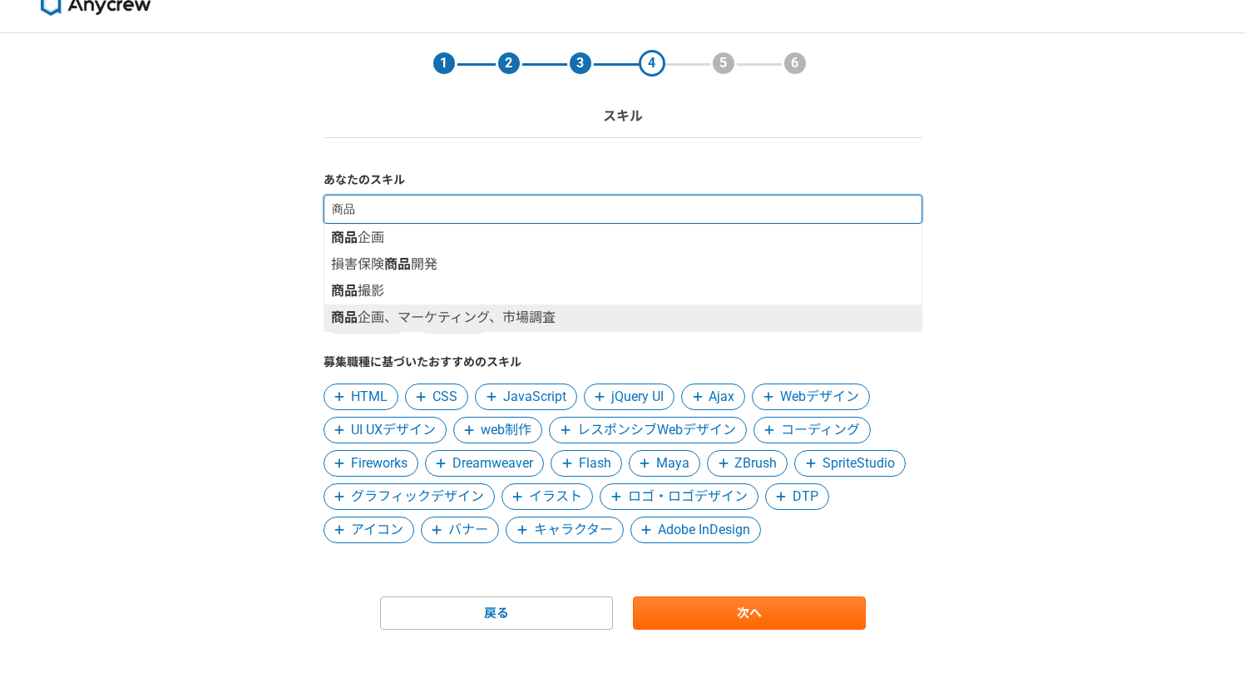
scroll to position [32, 0]
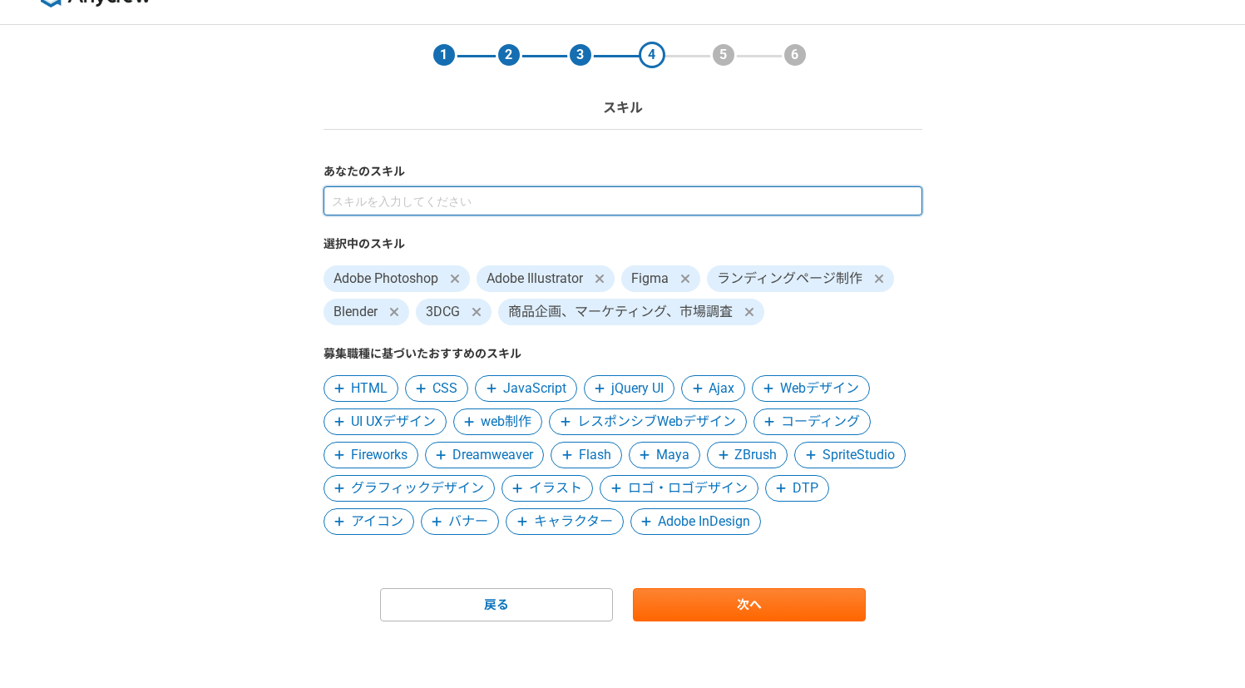
click at [383, 208] on input at bounding box center [623, 200] width 599 height 29
click at [416, 207] on input "OEM" at bounding box center [623, 200] width 599 height 29
type input "O"
click at [416, 207] on input "中国" at bounding box center [623, 200] width 599 height 29
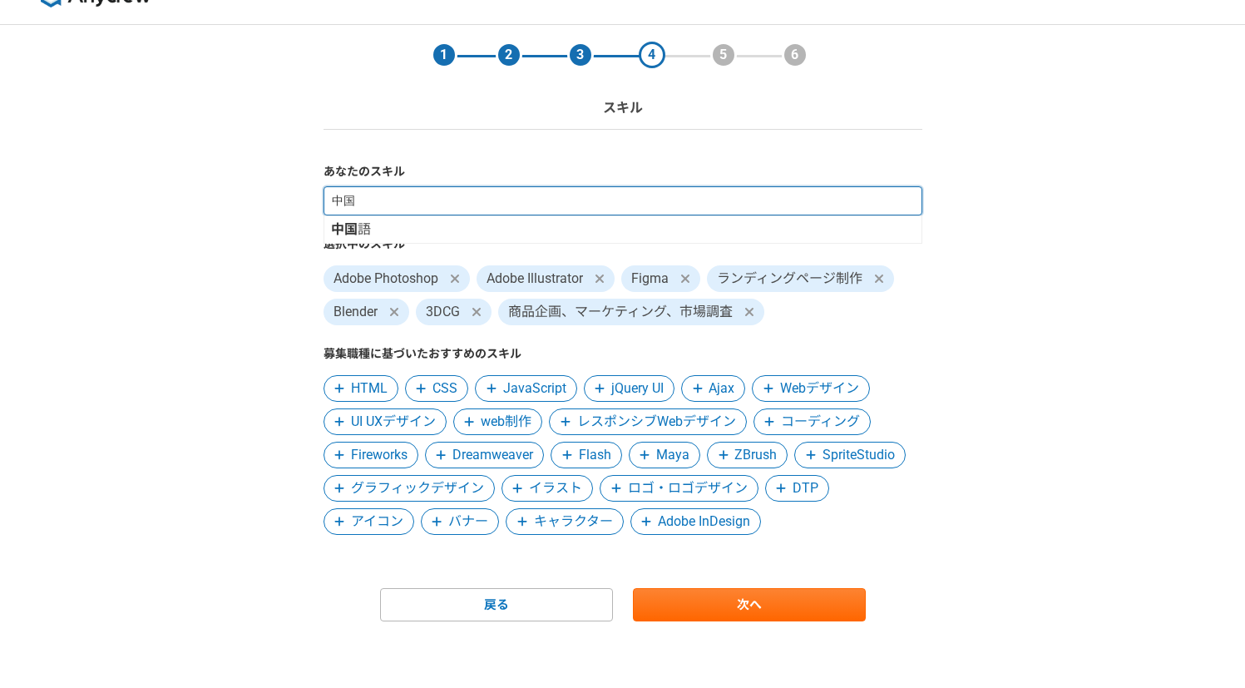
type input "中"
click at [388, 203] on input at bounding box center [623, 200] width 599 height 29
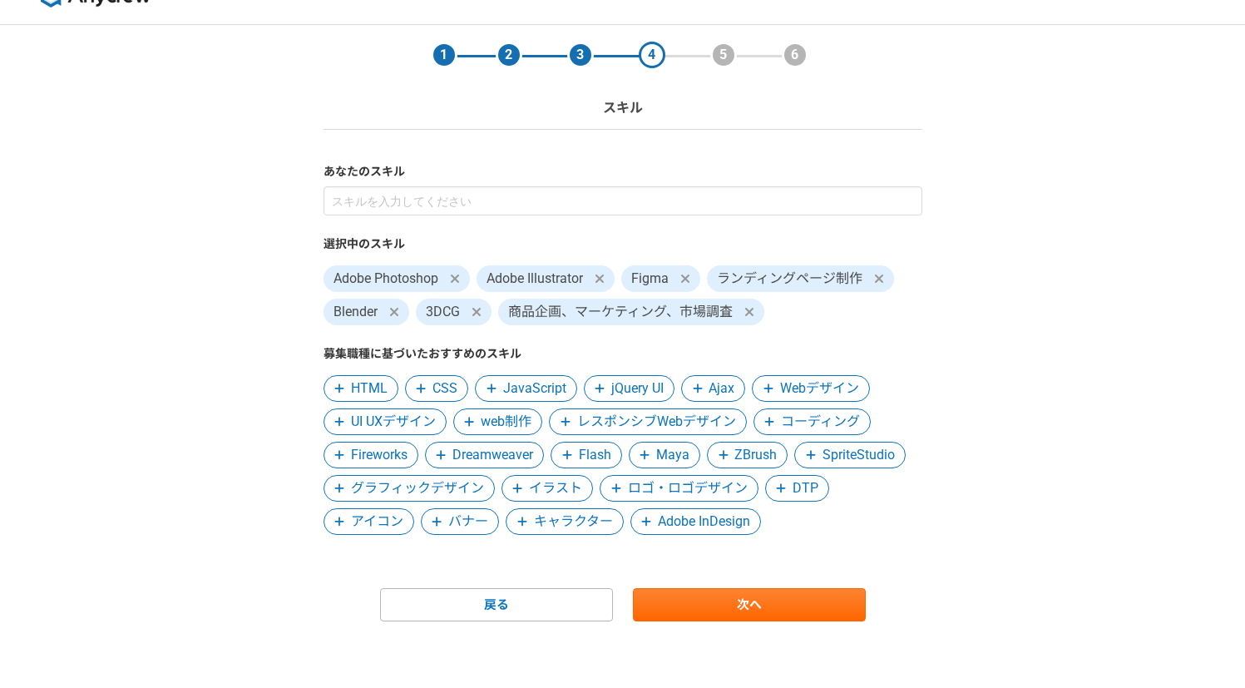
click at [235, 337] on div "1 2 3 4 5 6 スキル あなたのスキル 選択中のスキル Adobe Photoshop Adobe Illustrator Figma ランディングペ…" at bounding box center [622, 356] width 1245 height 663
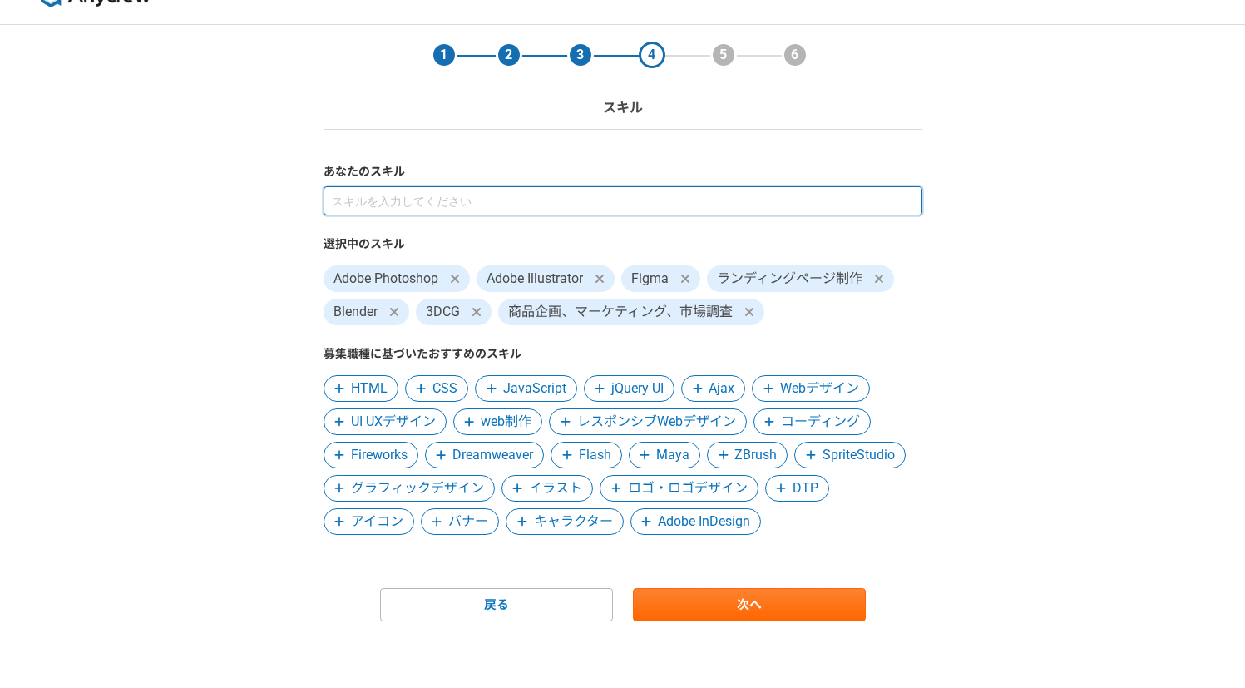
click at [351, 195] on input at bounding box center [623, 200] width 599 height 29
click at [429, 192] on input at bounding box center [623, 200] width 599 height 29
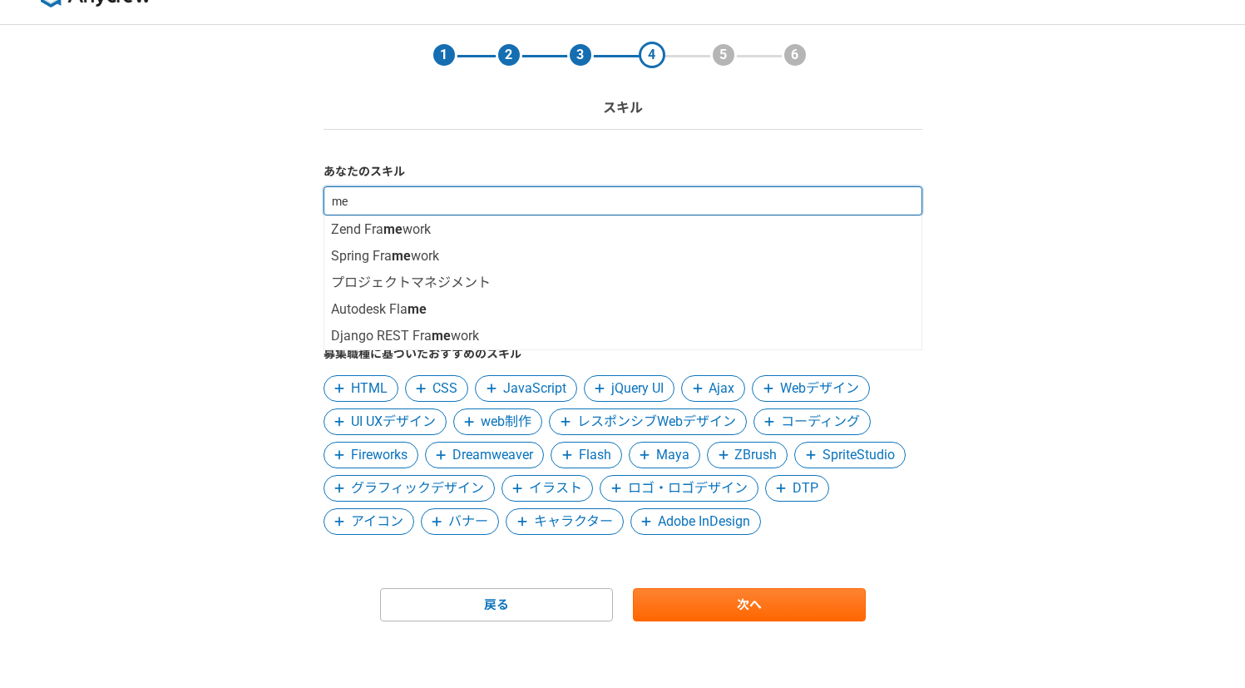
type input "m"
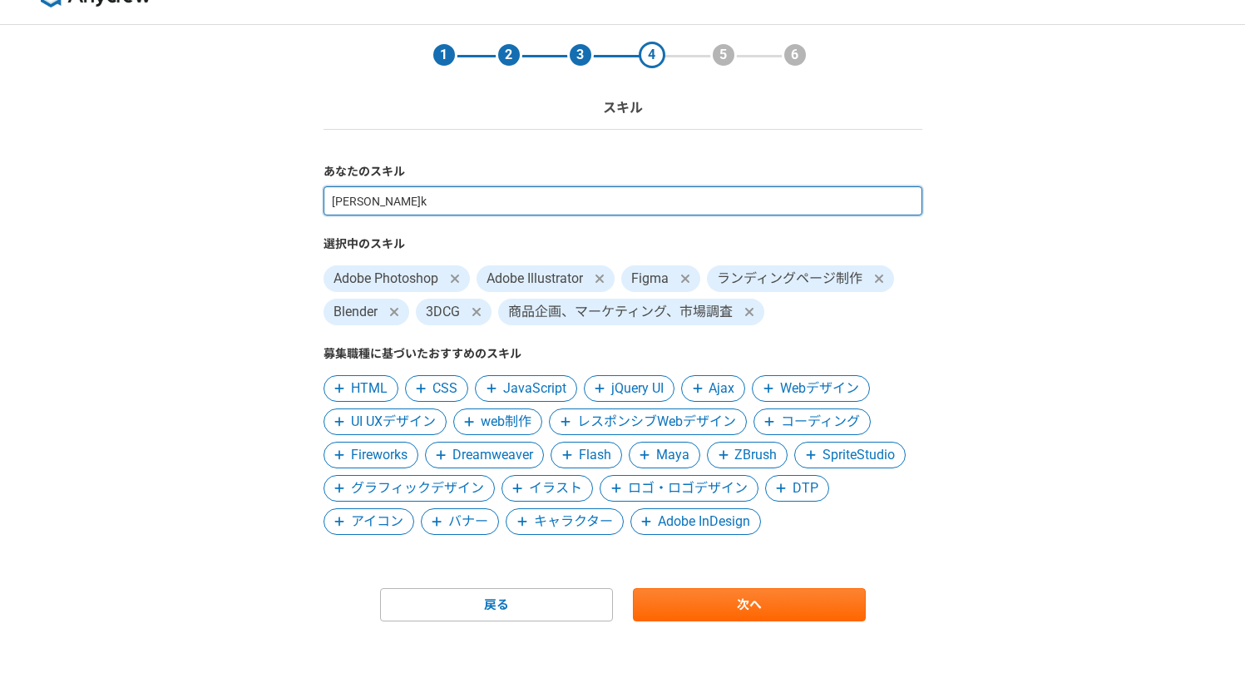
type input "広告"
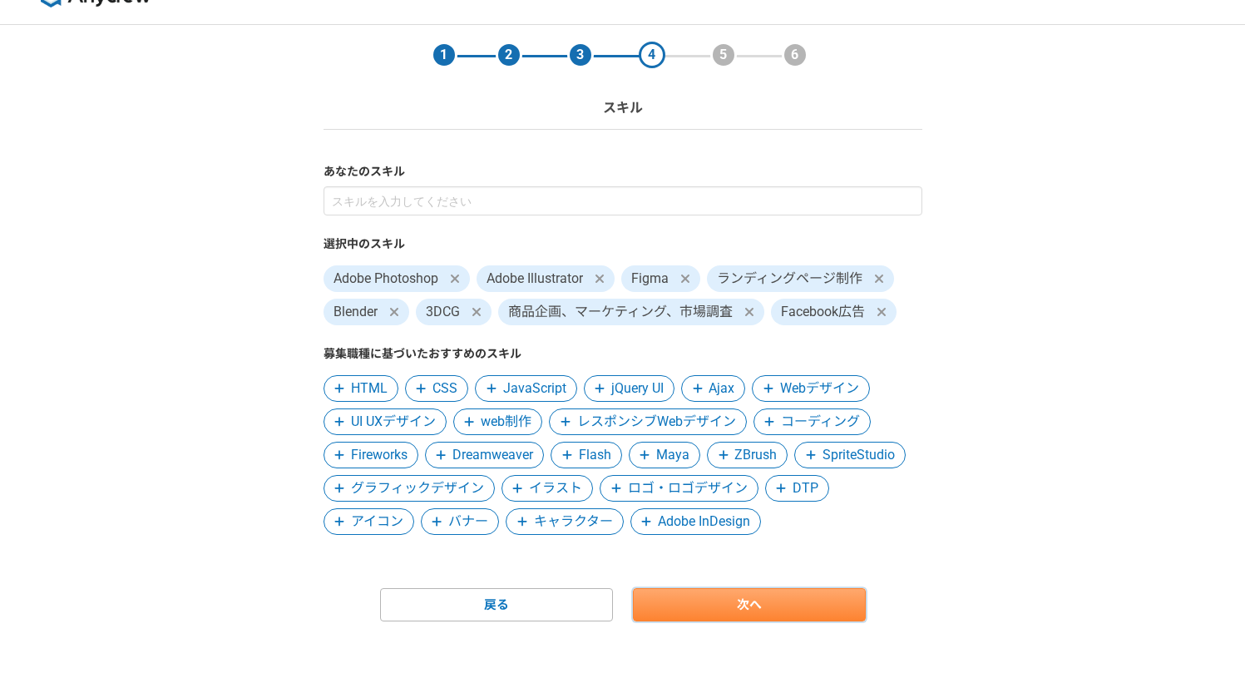
click at [708, 601] on link "次へ" at bounding box center [749, 604] width 233 height 33
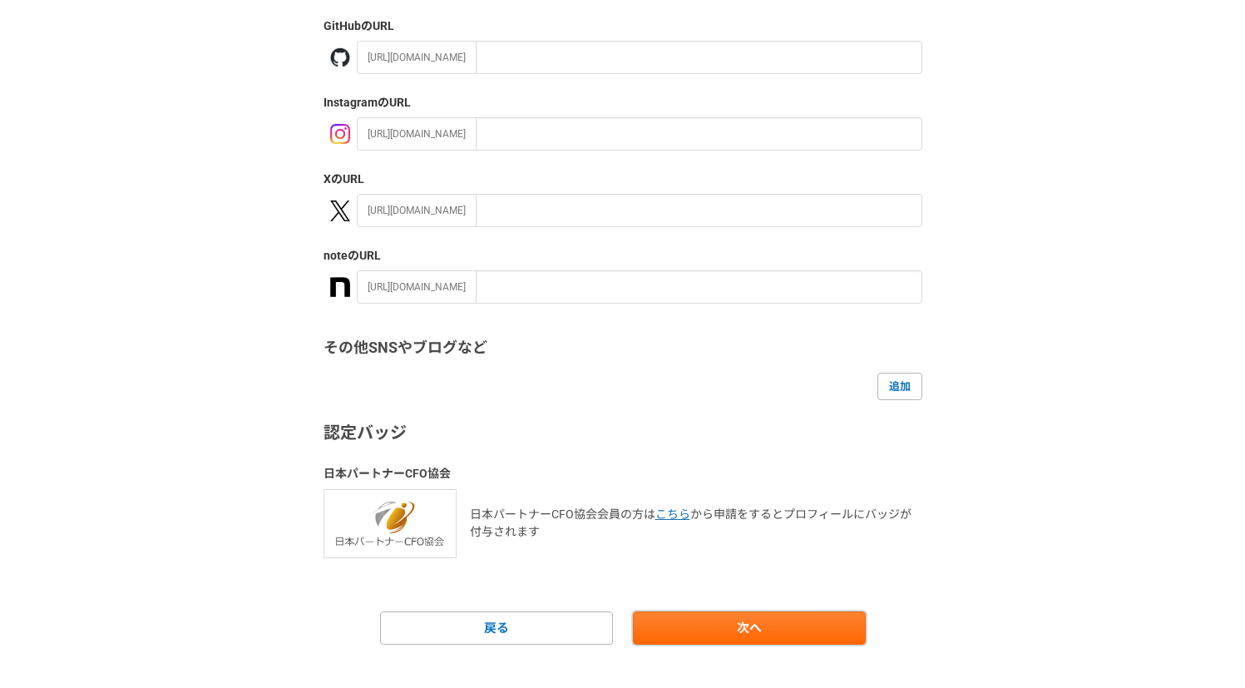
scroll to position [227, 0]
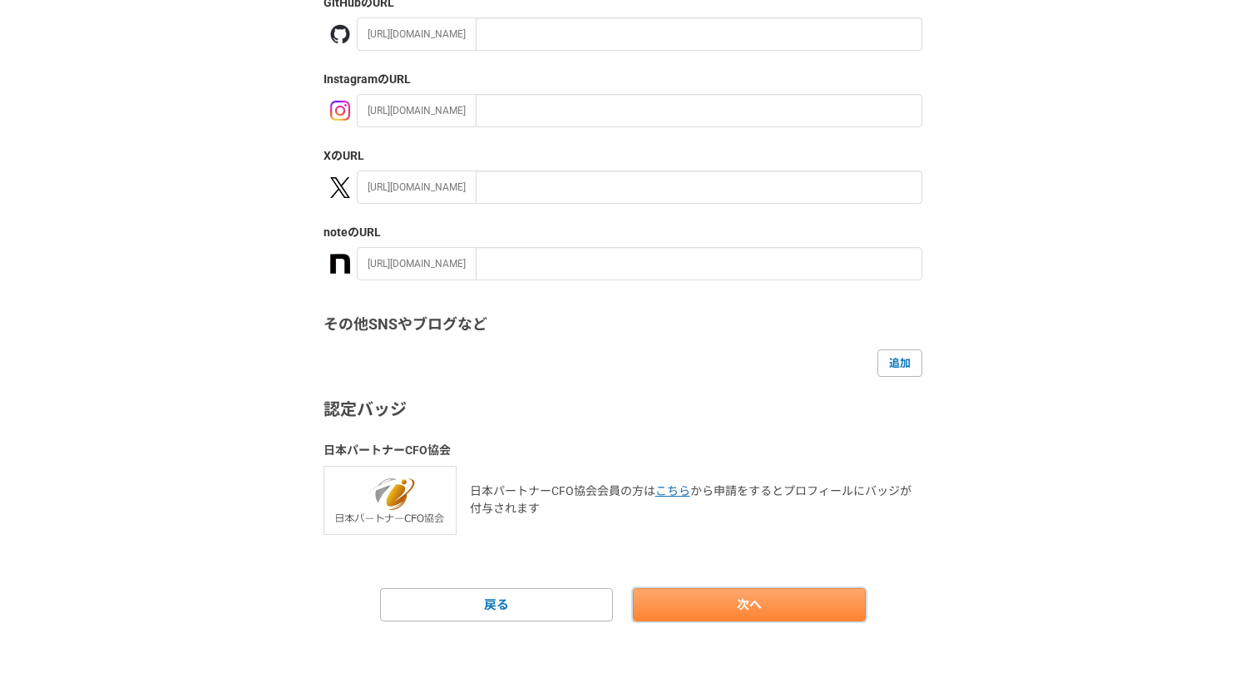
click at [660, 602] on link "次へ" at bounding box center [749, 604] width 233 height 33
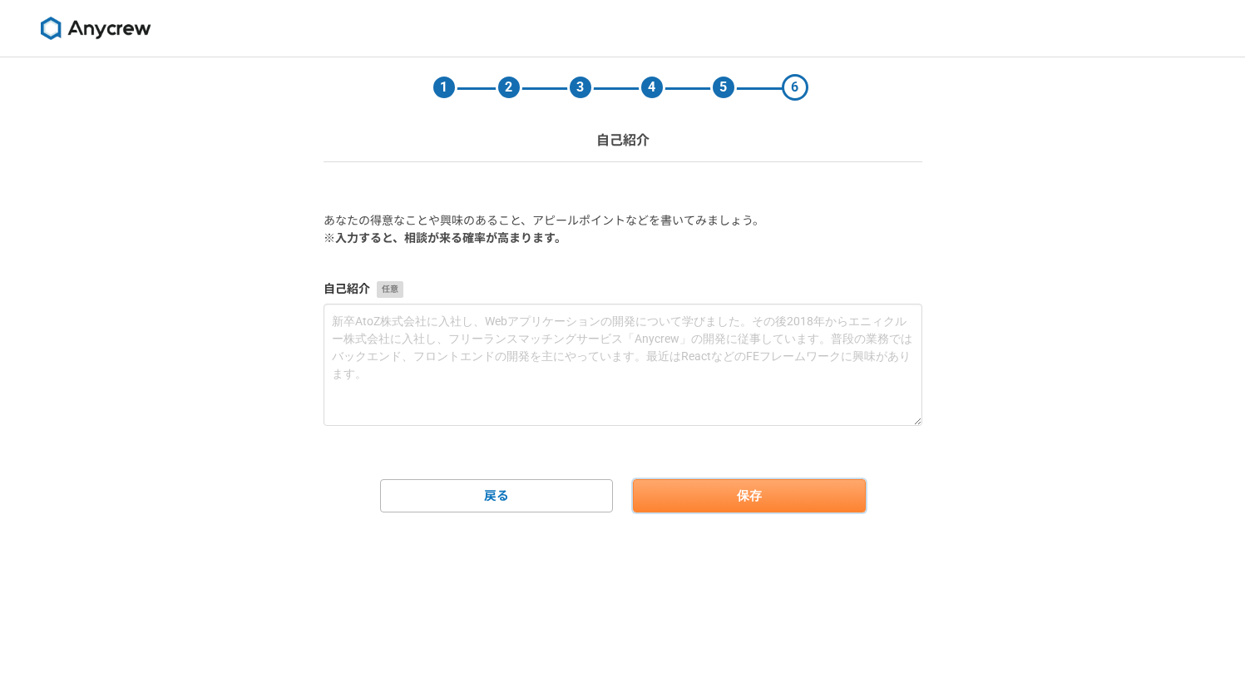
click at [675, 492] on button "保存" at bounding box center [749, 495] width 233 height 33
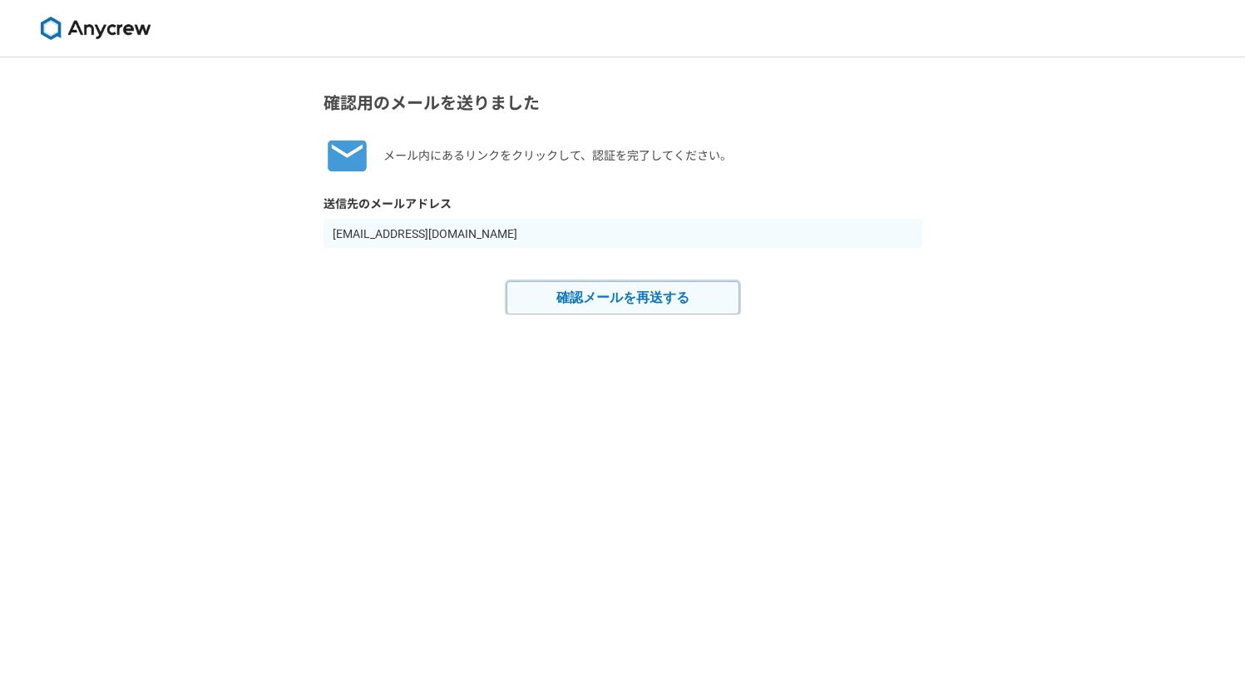
click at [593, 299] on button "確認メールを再送する" at bounding box center [623, 297] width 233 height 33
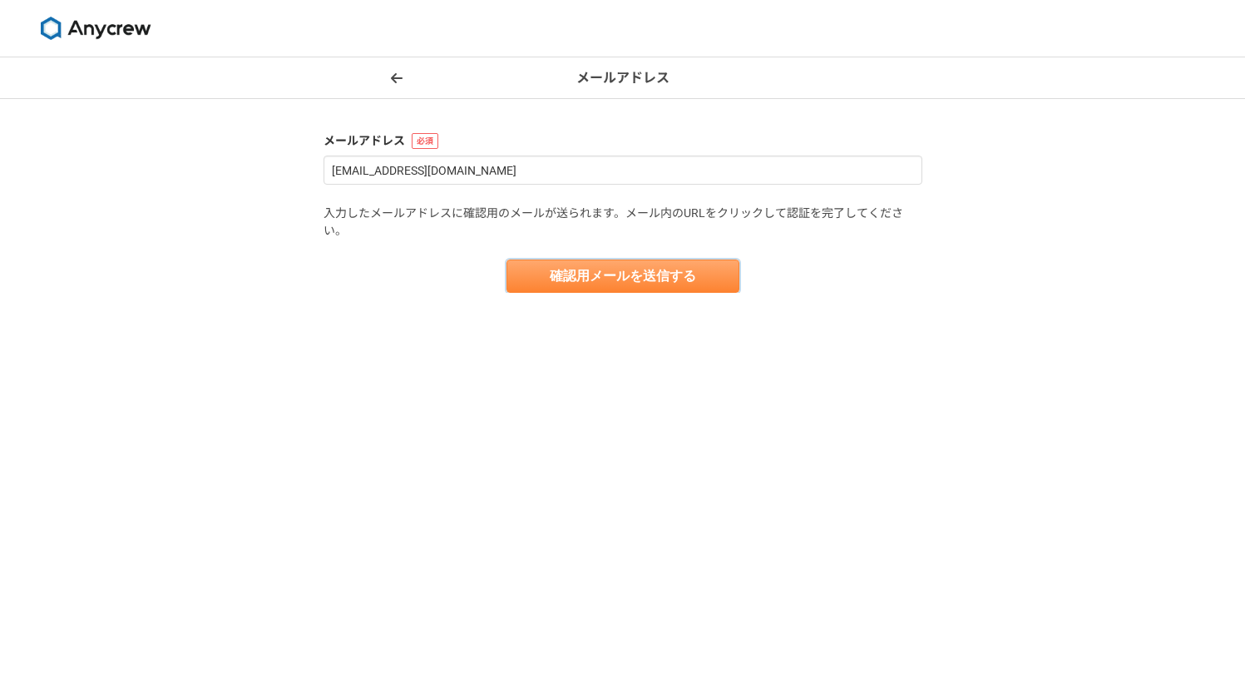
click at [581, 270] on button "確認用メールを送信する" at bounding box center [623, 276] width 233 height 33
click at [396, 69] on span at bounding box center [397, 78] width 20 height 20
